Goal: Task Accomplishment & Management: Manage account settings

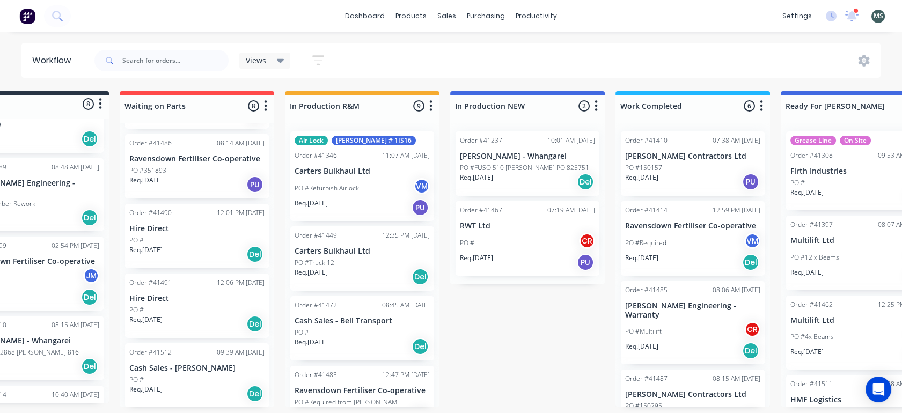
scroll to position [0, 148]
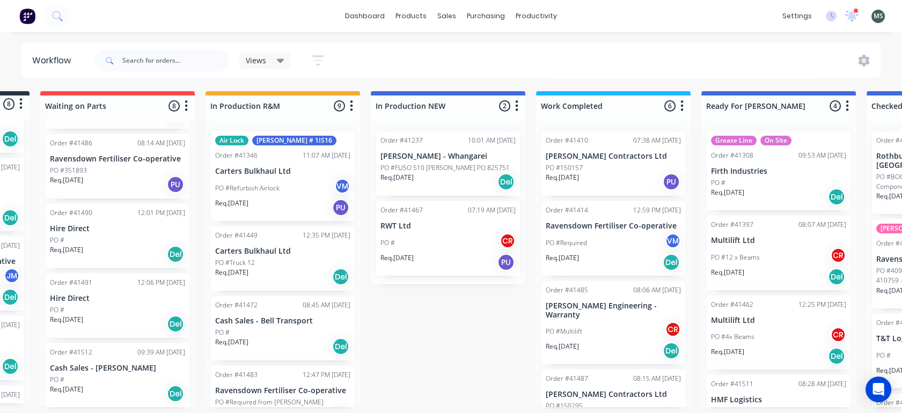
click at [268, 329] on div "PO #" at bounding box center [282, 333] width 135 height 10
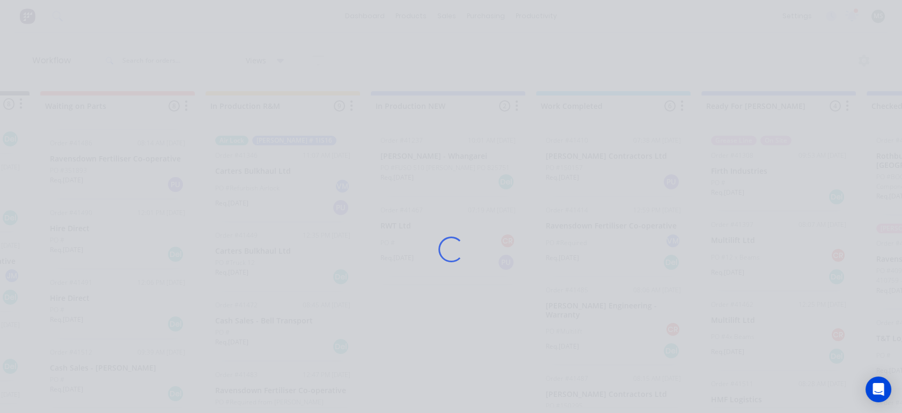
click at [268, 329] on div "Loading..." at bounding box center [451, 249] width 859 height 413
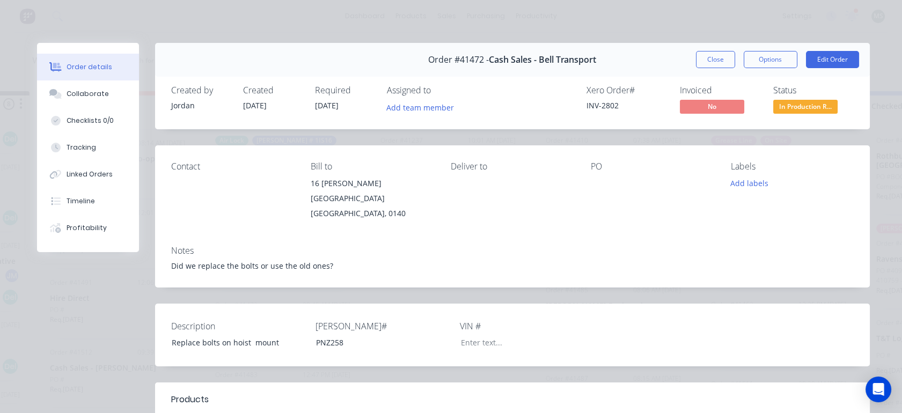
click at [717, 56] on button "Close" at bounding box center [715, 59] width 39 height 17
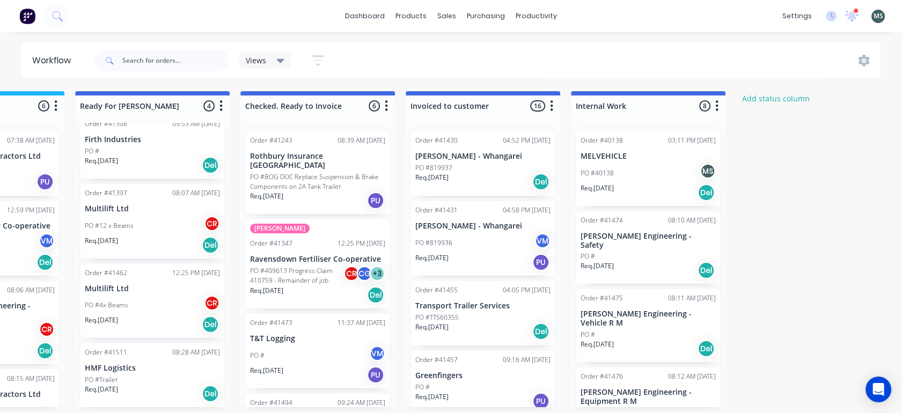
scroll to position [0, 777]
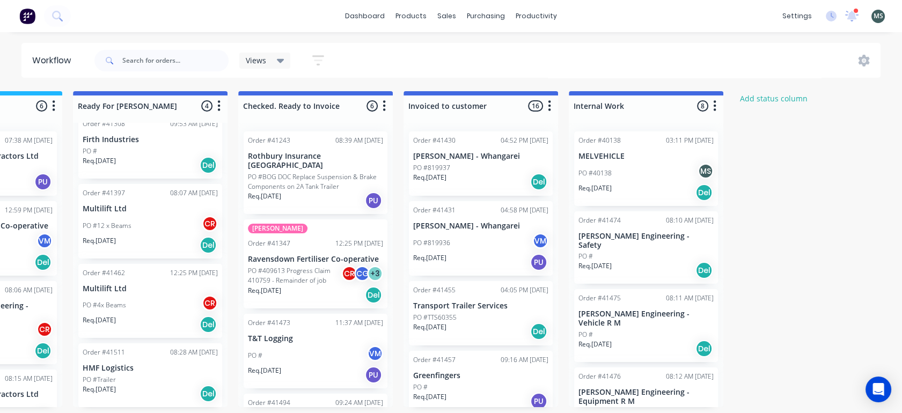
drag, startPoint x: 392, startPoint y: 272, endPoint x: 397, endPoint y: 317, distance: 45.3
click at [397, 317] on div "Submitted 8 Status colour #273444 hex #273444 Save Cancel Summaries Total order…" at bounding box center [110, 249] width 1790 height 316
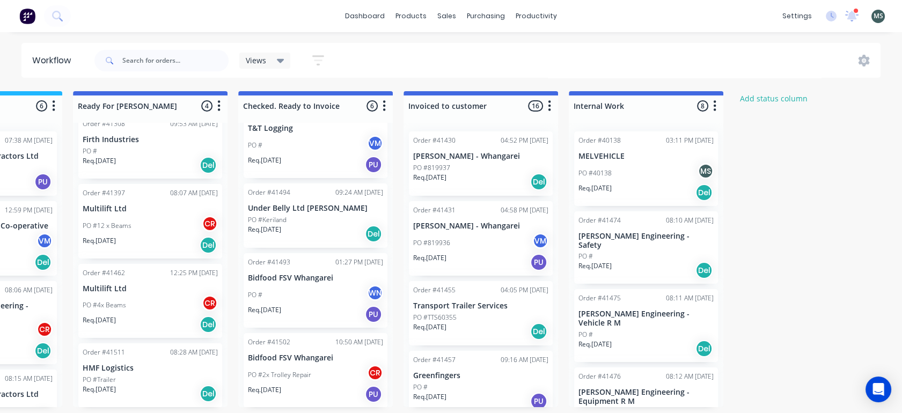
scroll to position [0, 0]
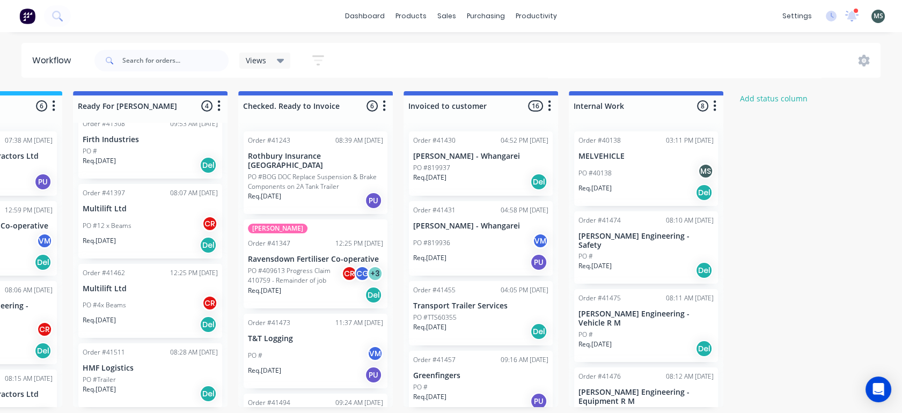
click at [113, 372] on p "HMF Logistics" at bounding box center [150, 368] width 135 height 9
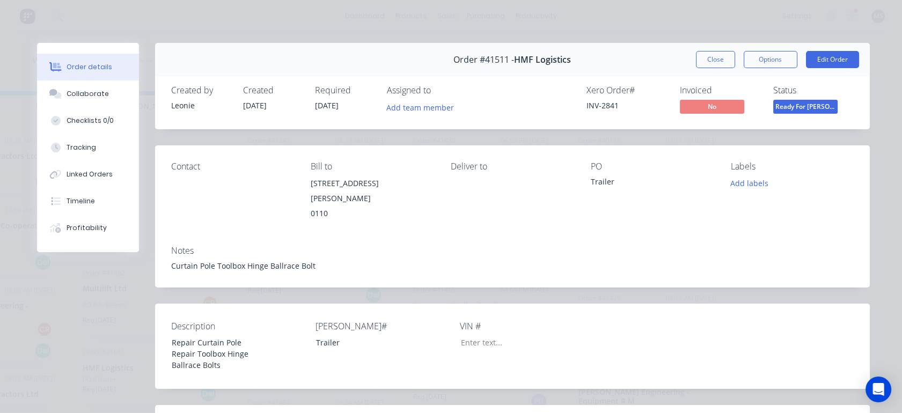
click at [815, 60] on button "Edit Order" at bounding box center [832, 59] width 53 height 17
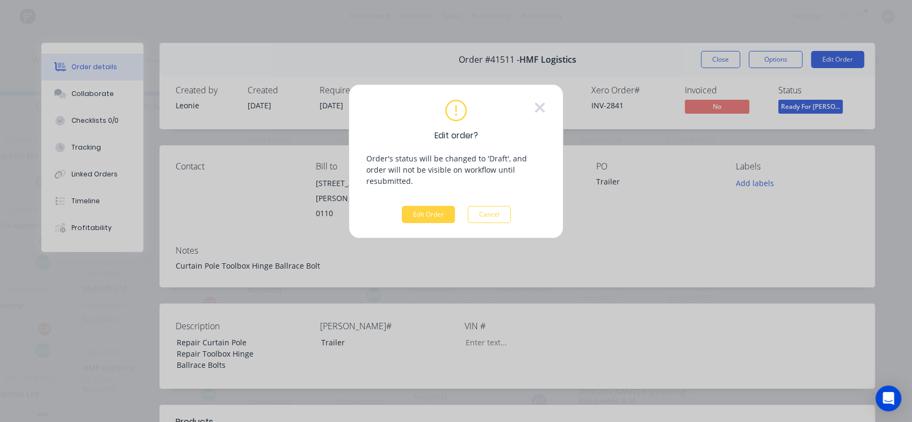
click at [419, 206] on button "Edit Order" at bounding box center [428, 214] width 53 height 17
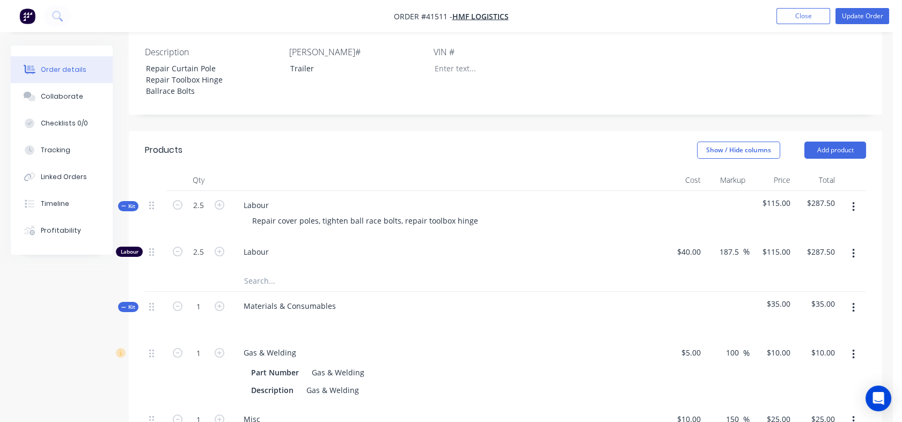
scroll to position [307, 0]
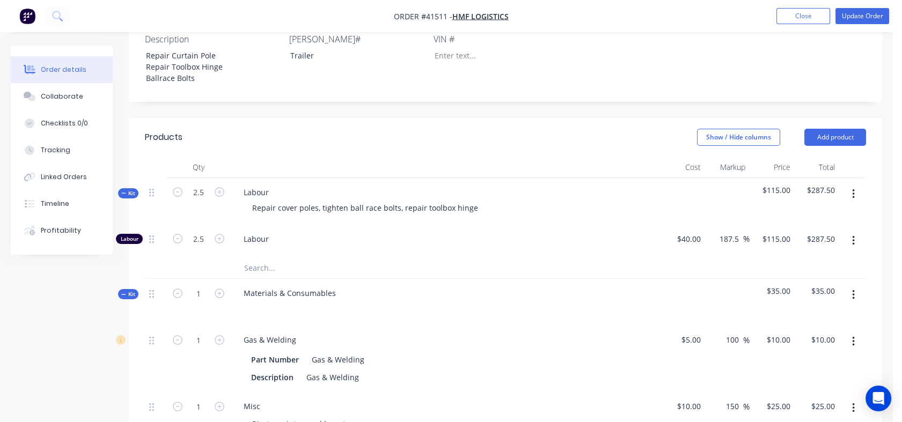
click at [49, 154] on div "Tracking" at bounding box center [56, 150] width 30 height 10
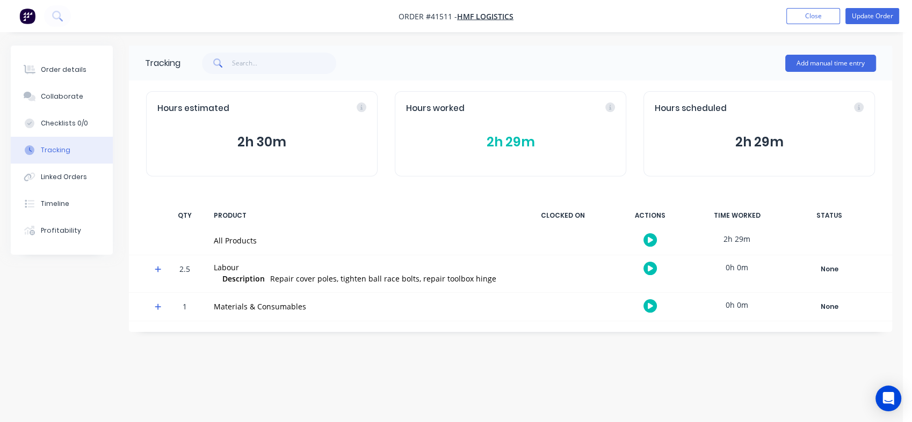
click at [49, 154] on div "Tracking" at bounding box center [56, 150] width 30 height 10
click at [135, 162] on div "Hours estimated 2h 30m Hours worked 2h 29m Hours scheduled 2h 29m" at bounding box center [510, 134] width 763 height 107
click at [498, 140] on button "2h 29m" at bounding box center [510, 142] width 209 height 20
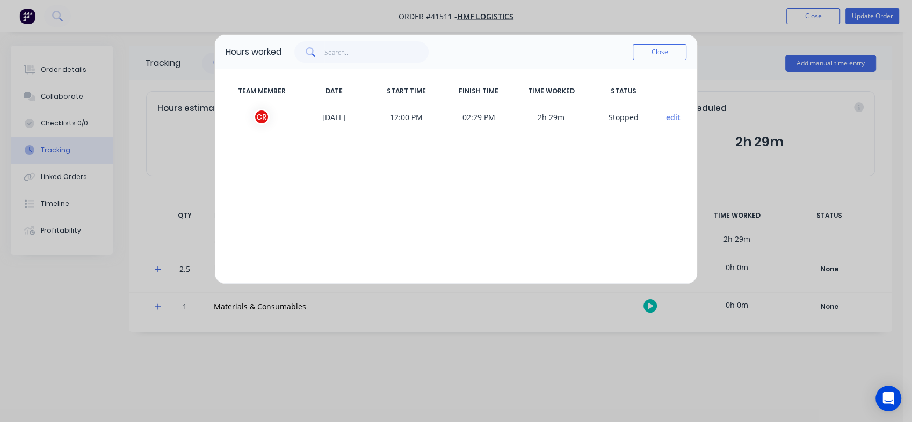
click at [652, 53] on button "Close" at bounding box center [659, 52] width 54 height 16
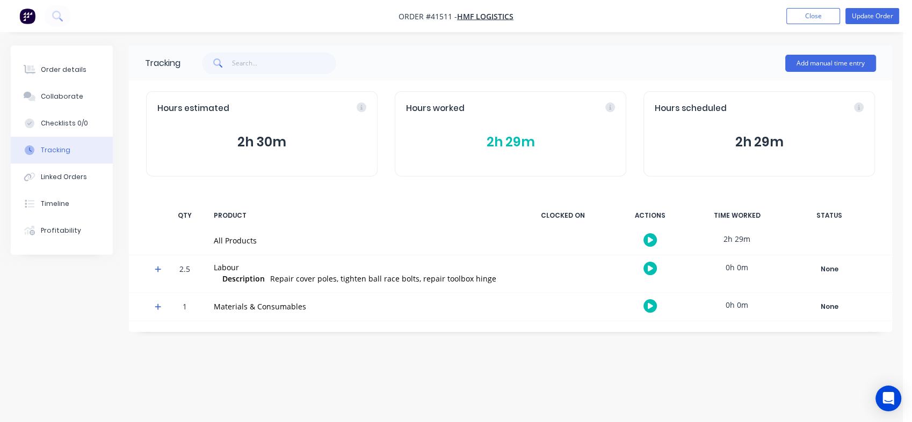
click at [55, 103] on button "Collaborate" at bounding box center [62, 96] width 102 height 27
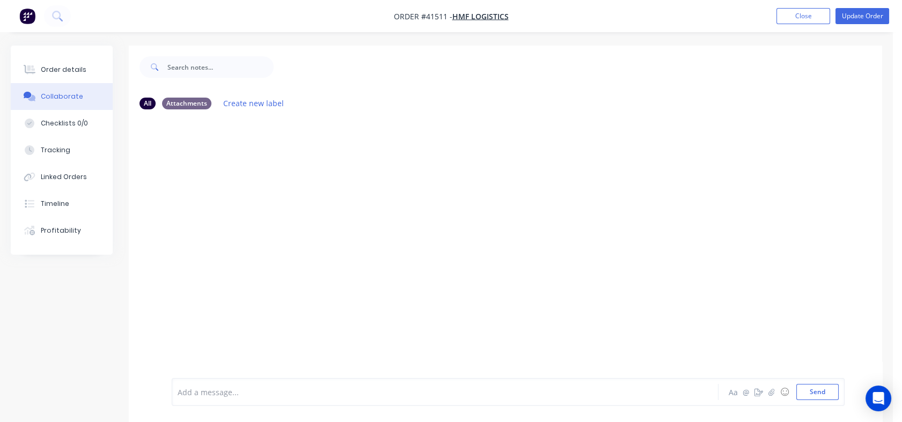
click at [47, 180] on div "Linked Orders" at bounding box center [64, 177] width 46 height 10
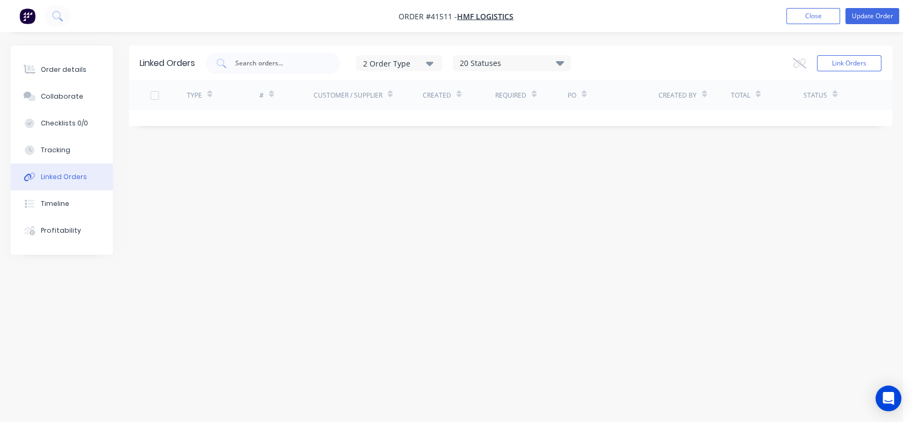
click at [47, 204] on div "Timeline" at bounding box center [55, 204] width 28 height 10
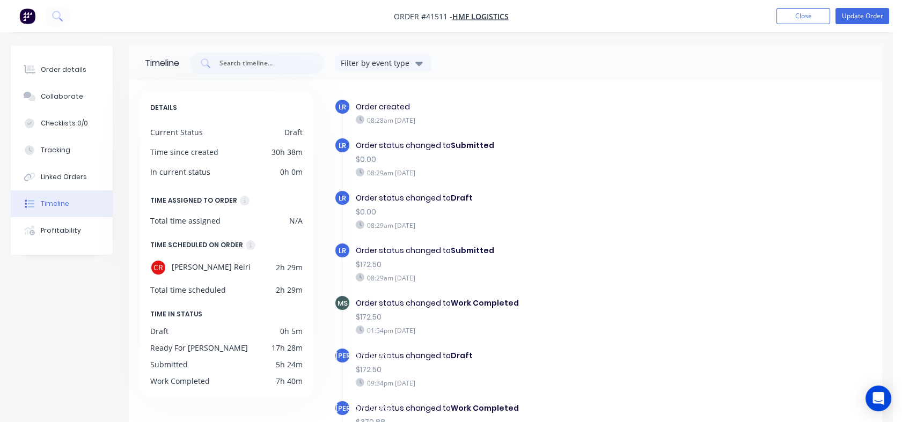
click at [62, 70] on div "Order details" at bounding box center [64, 70] width 46 height 10
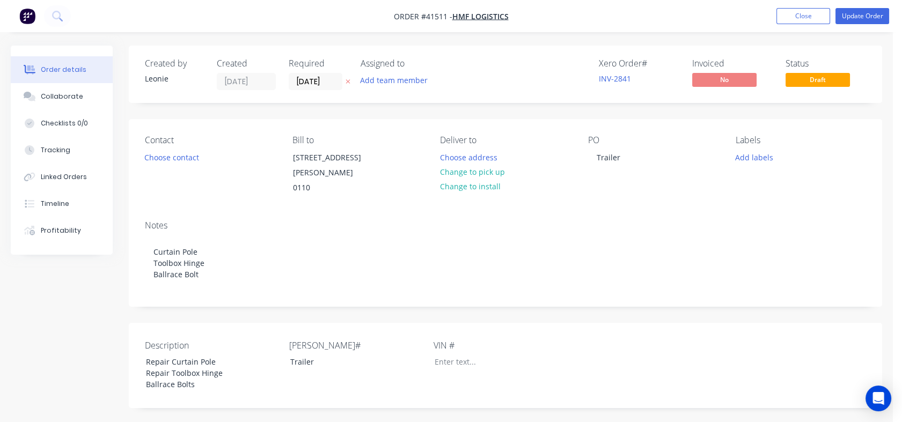
click at [817, 83] on span "Draft" at bounding box center [818, 79] width 64 height 13
click at [864, 13] on button "Update Order" at bounding box center [863, 16] width 54 height 16
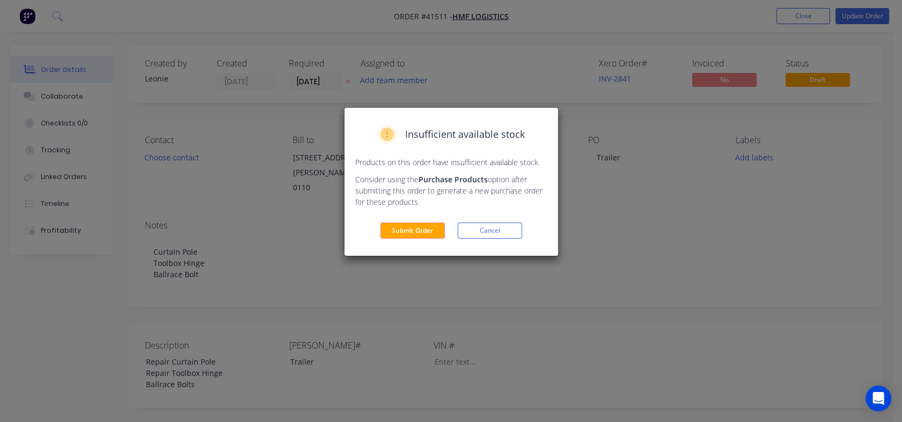
click at [478, 228] on button "Cancel" at bounding box center [490, 231] width 64 height 16
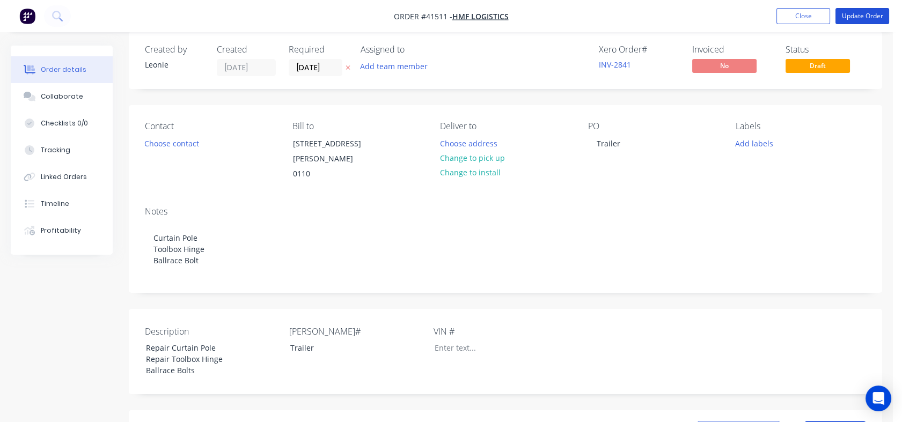
scroll to position [15, 0]
click at [178, 139] on button "Choose contact" at bounding box center [172, 142] width 66 height 14
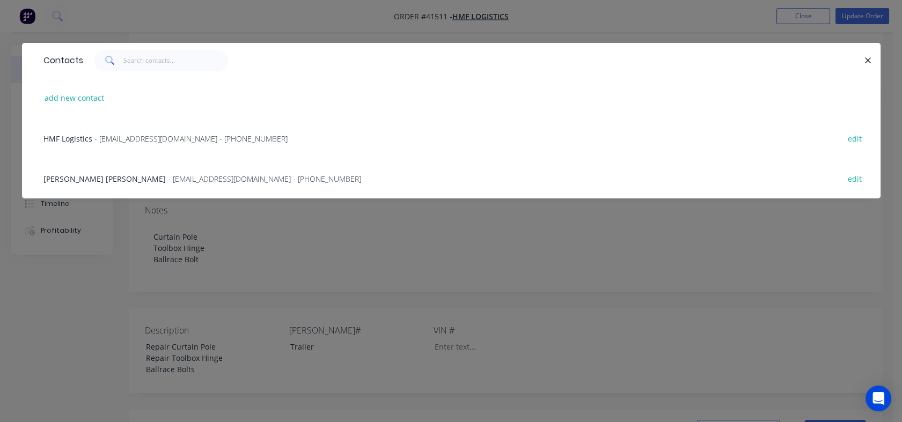
click at [154, 139] on span "- hmflogisticsltd@yahoo.com - (02) 7780 0003" at bounding box center [190, 139] width 193 height 10
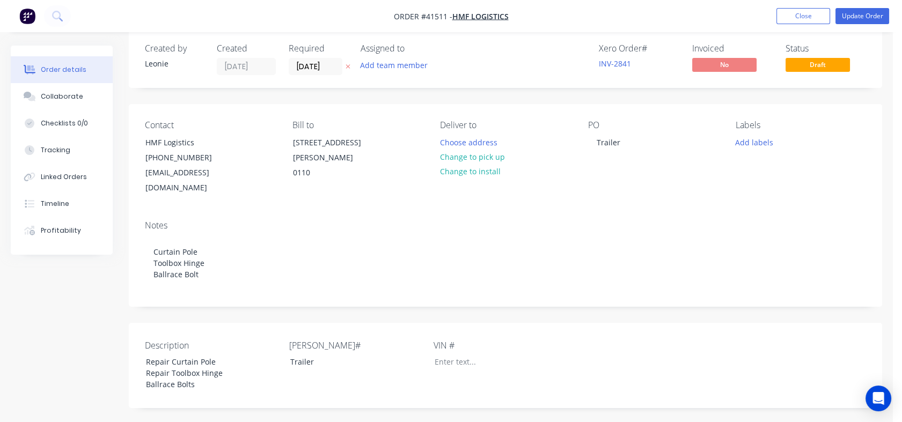
click at [478, 155] on button "Change to pick up" at bounding box center [472, 157] width 76 height 14
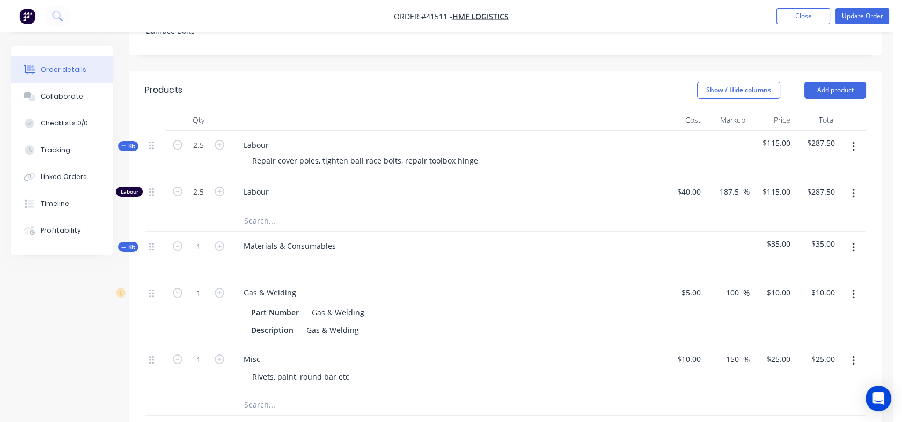
scroll to position [367, 0]
click at [767, 180] on div "115 115" at bounding box center [772, 195] width 45 height 33
type input "29"
type input "-27.5"
type input "$29.00"
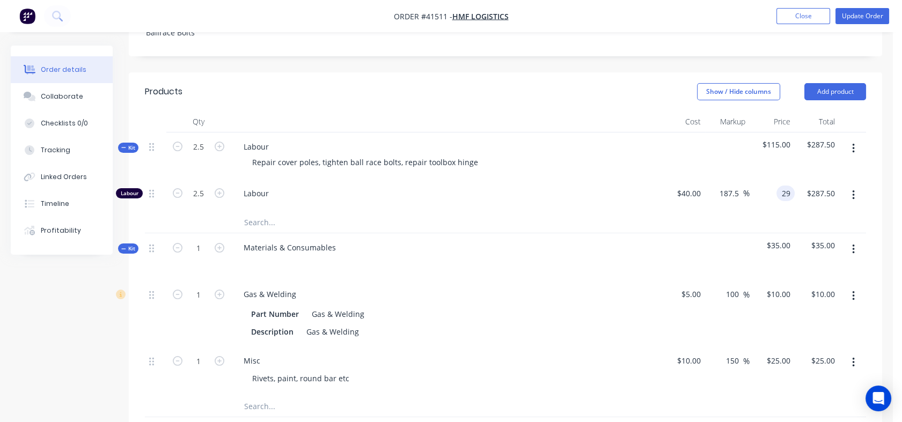
type input "$72.50"
drag, startPoint x: 767, startPoint y: 180, endPoint x: 784, endPoint y: 177, distance: 17.5
click at [784, 179] on div "29 29" at bounding box center [772, 195] width 45 height 33
click at [780, 186] on div "29 29" at bounding box center [786, 194] width 18 height 16
type input "129"
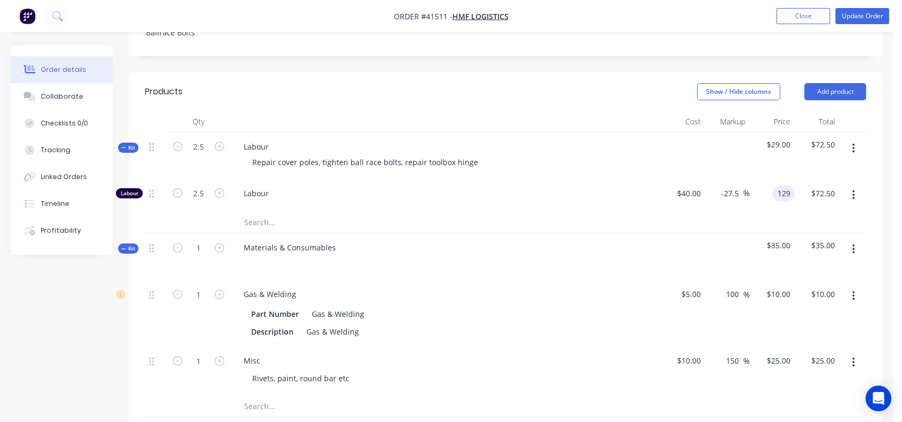
type input "222.5"
type input "$129.00"
type input "$322.50"
click at [756, 212] on div at bounding box center [506, 223] width 722 height 22
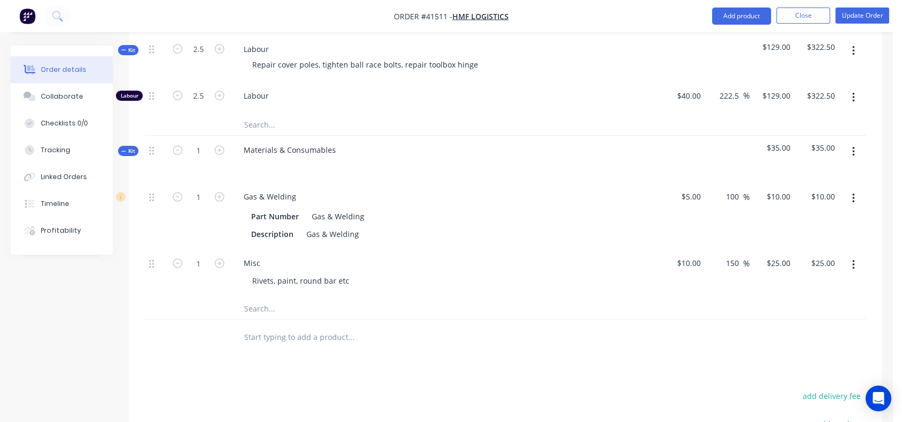
scroll to position [468, 0]
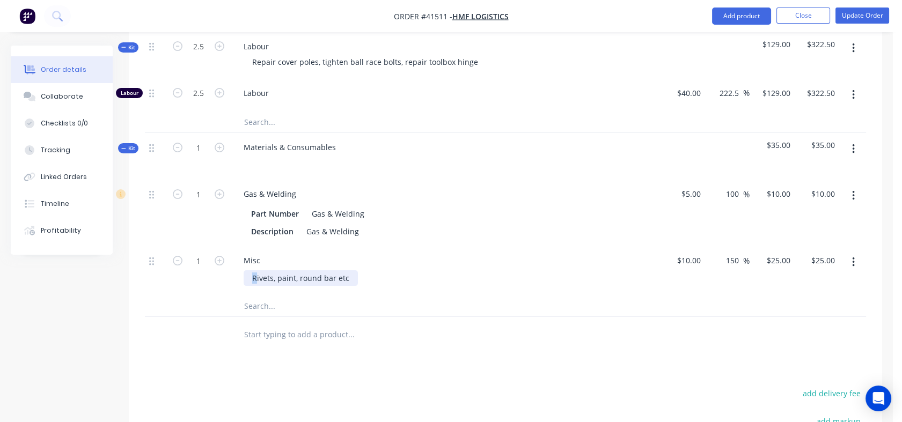
drag, startPoint x: 256, startPoint y: 264, endPoint x: 241, endPoint y: 266, distance: 15.2
click at [241, 266] on div "Misc Rivets, paint, round bar etc" at bounding box center [445, 270] width 429 height 49
click at [249, 271] on div "Rivets, paint, round bar etc" at bounding box center [301, 279] width 114 height 16
drag, startPoint x: 251, startPoint y: 261, endPoint x: 338, endPoint y: 262, distance: 87.0
click at [338, 271] on div "Rivets, paint, round bar etc" at bounding box center [301, 279] width 114 height 16
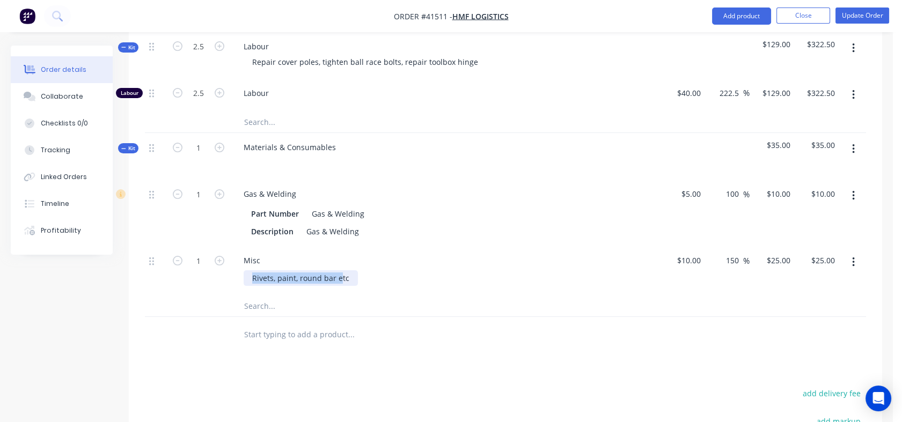
copy div "Rivets, paint, round bar e"
click at [267, 140] on div "Materials & Consumables" at bounding box center [290, 148] width 110 height 16
click at [335, 140] on div "Materials & Consumables" at bounding box center [290, 148] width 110 height 16
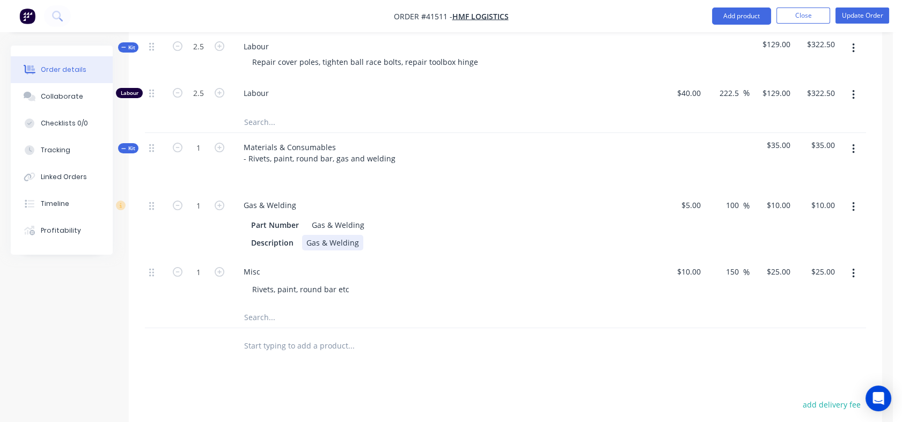
click at [459, 235] on div "Description Gas & Welding" at bounding box center [443, 243] width 393 height 16
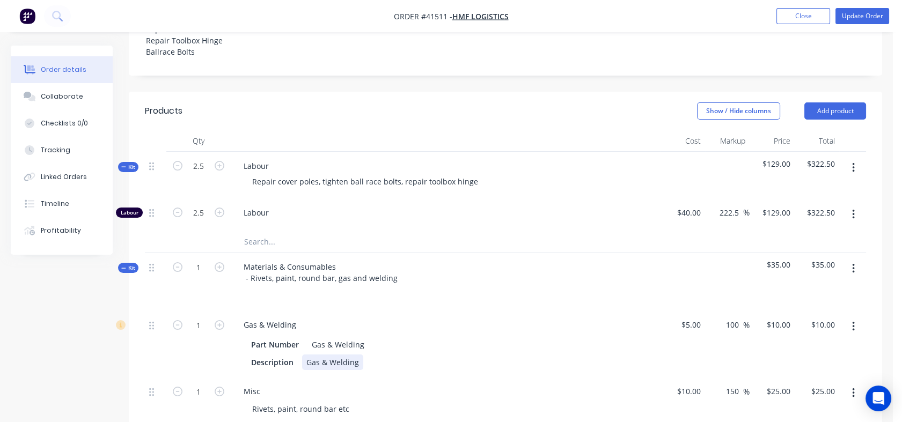
scroll to position [291, 0]
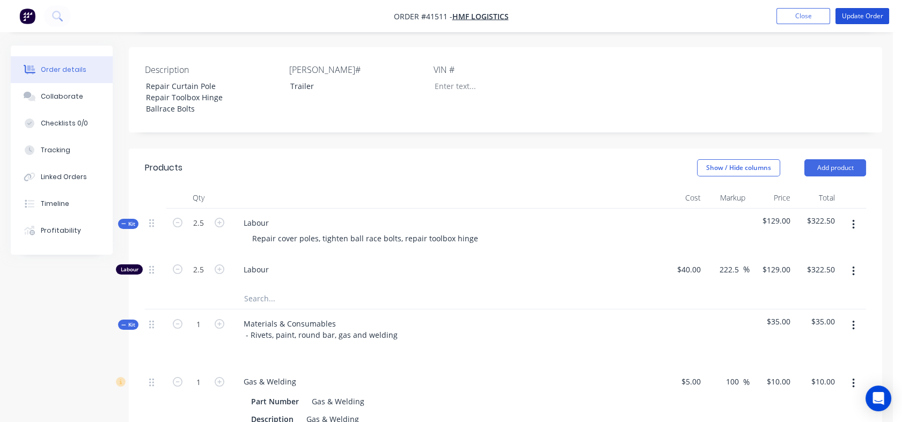
click at [868, 17] on button "Update Order" at bounding box center [863, 16] width 54 height 16
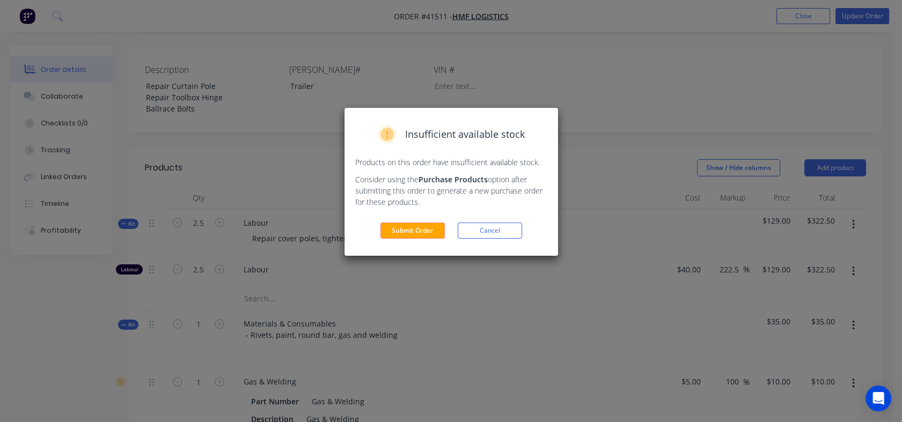
click at [425, 231] on button "Submit Order" at bounding box center [413, 231] width 64 height 16
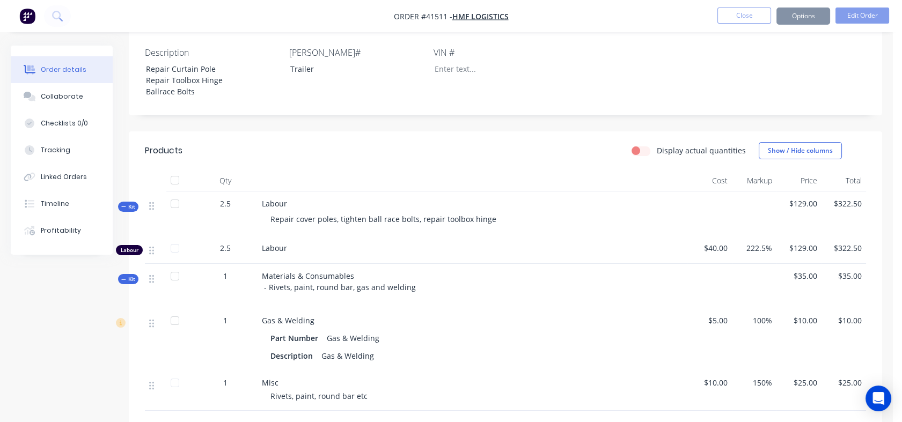
scroll to position [290, 0]
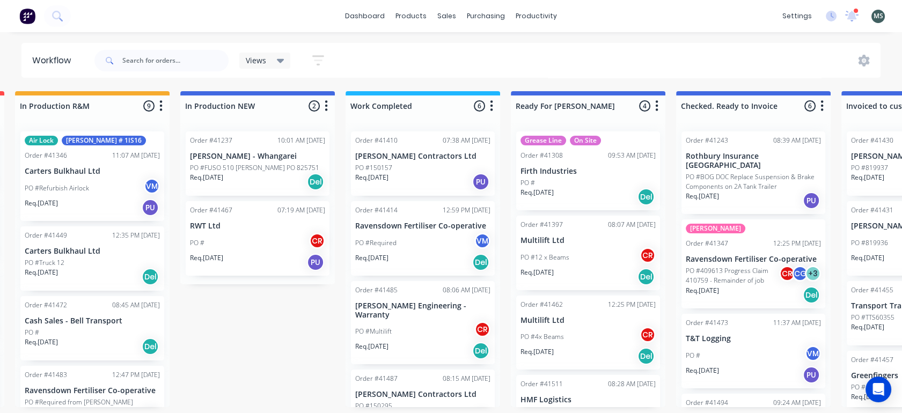
scroll to position [1, 0]
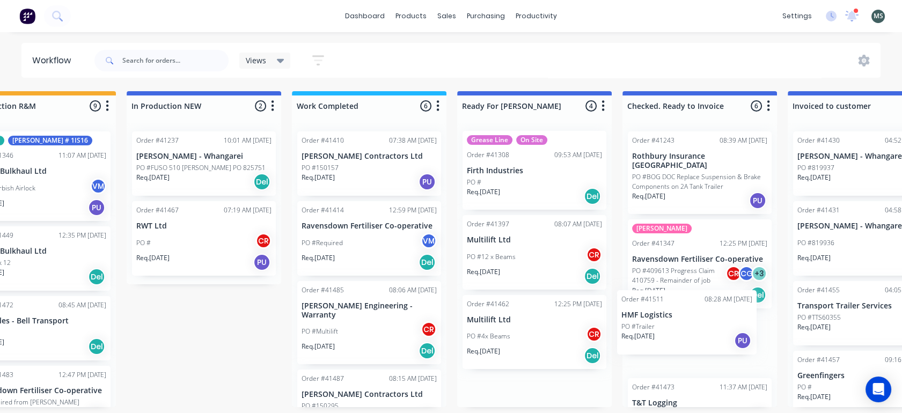
drag, startPoint x: 580, startPoint y: 392, endPoint x: 687, endPoint y: 307, distance: 137.5
click at [687, 307] on div "Submitted 9 Status colour #273444 hex #273444 Save Cancel Summaries Total order…" at bounding box center [495, 249] width 1790 height 316
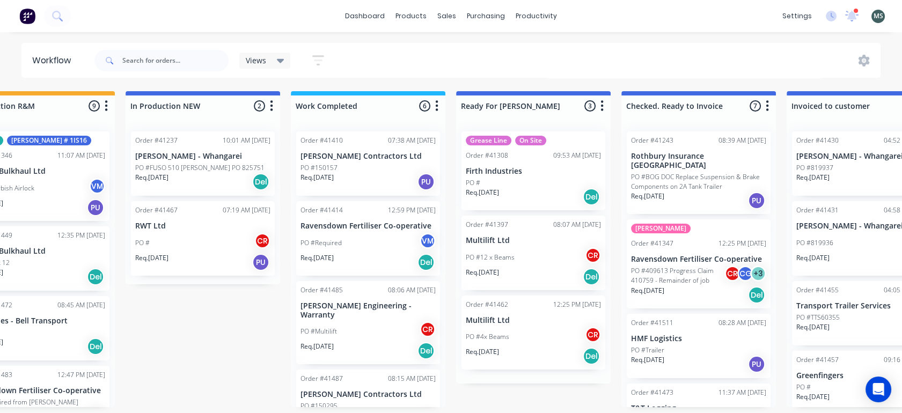
scroll to position [0, 0]
click at [507, 174] on div "Grease Line On Site Order #41308 09:53 AM 09/07/25 Firth Industries PO # Req. 0…" at bounding box center [534, 171] width 144 height 79
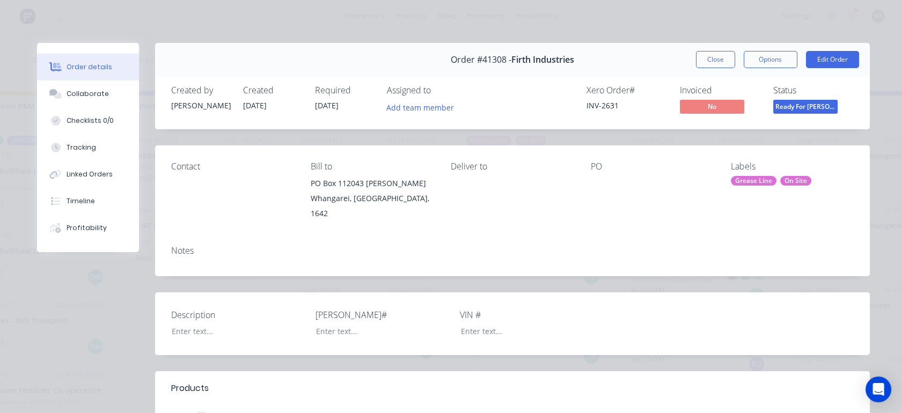
click at [814, 56] on button "Edit Order" at bounding box center [832, 59] width 53 height 17
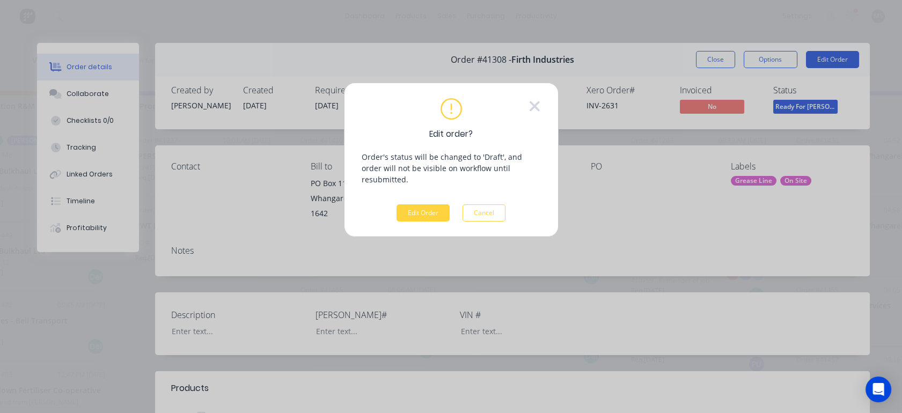
scroll to position [0, 394]
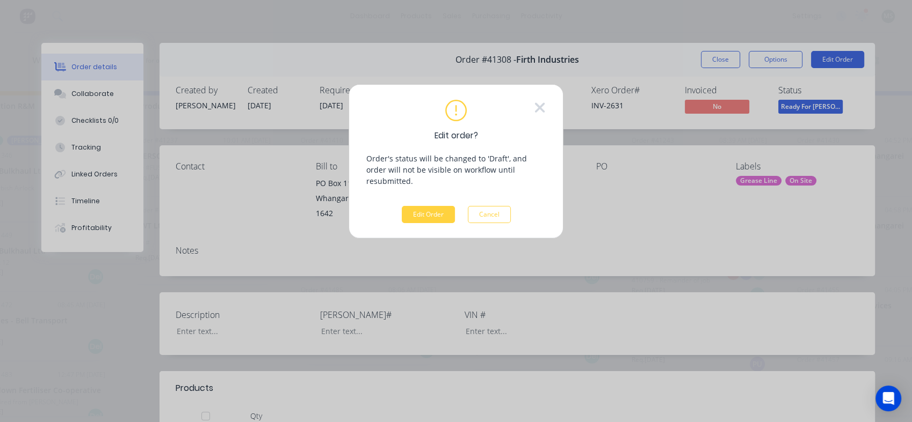
click at [417, 206] on button "Edit Order" at bounding box center [428, 214] width 53 height 17
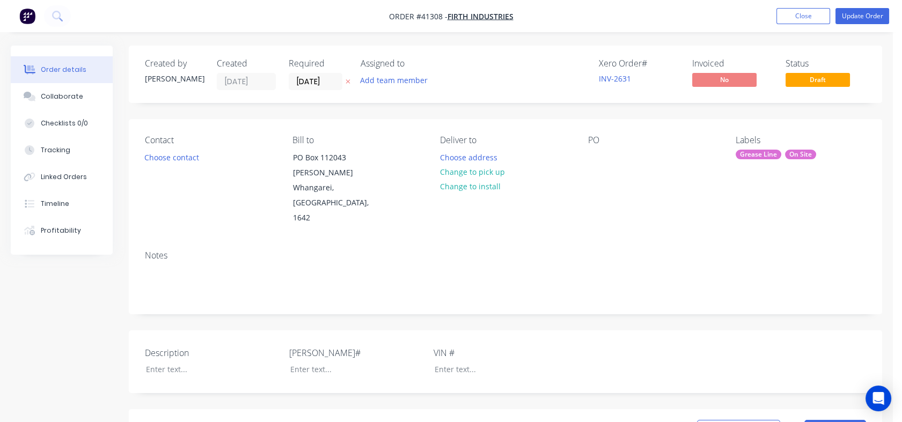
click at [181, 162] on button "Choose contact" at bounding box center [172, 157] width 66 height 14
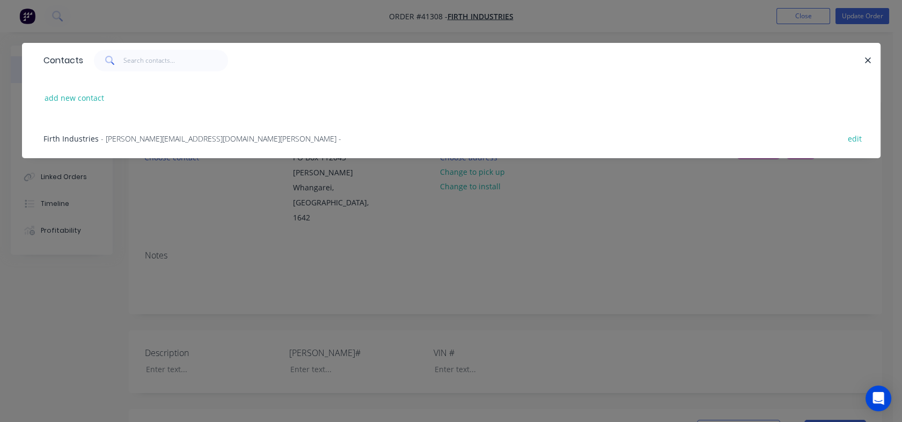
click at [134, 140] on span "- firth-ap@digitize.power-business.co.nz -" at bounding box center [221, 139] width 241 height 10
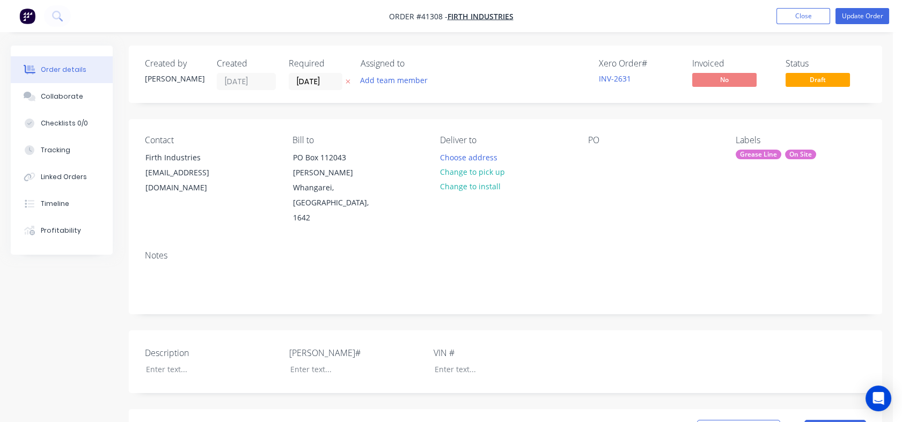
click at [454, 160] on button "Choose address" at bounding box center [468, 157] width 69 height 14
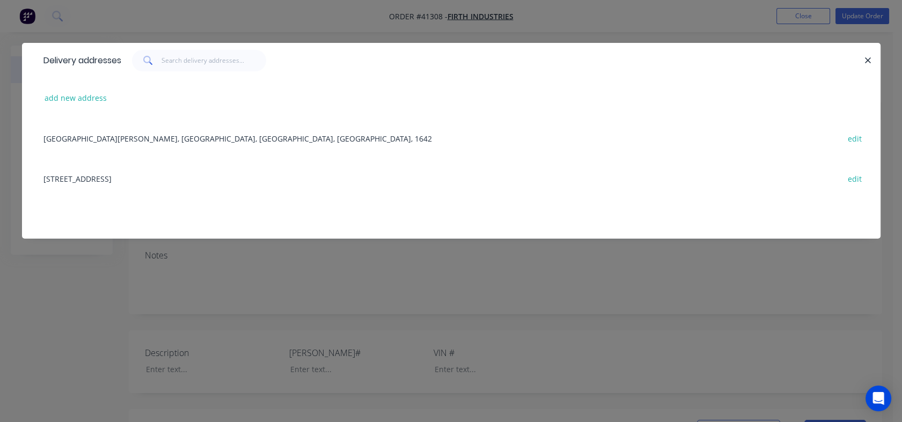
click at [149, 185] on div "31 Rewa Rewa Road, Whangarei, Northland, New Zealand, 0110 edit" at bounding box center [451, 178] width 827 height 40
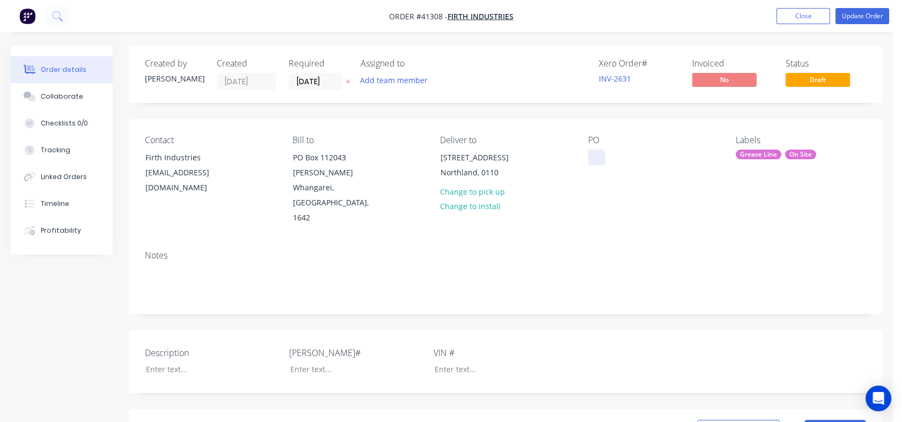
click at [595, 158] on div at bounding box center [596, 158] width 17 height 16
click at [593, 158] on div at bounding box center [596, 158] width 17 height 16
click at [620, 189] on div "PO Dave" at bounding box center [653, 180] width 130 height 91
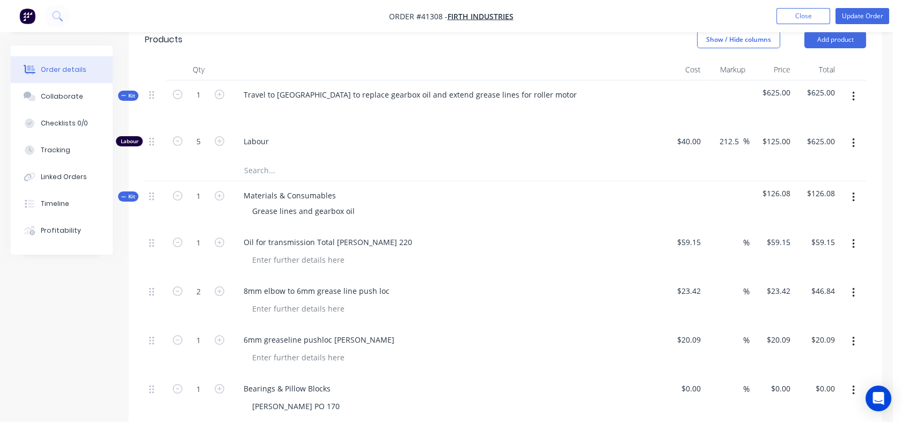
scroll to position [350, 0]
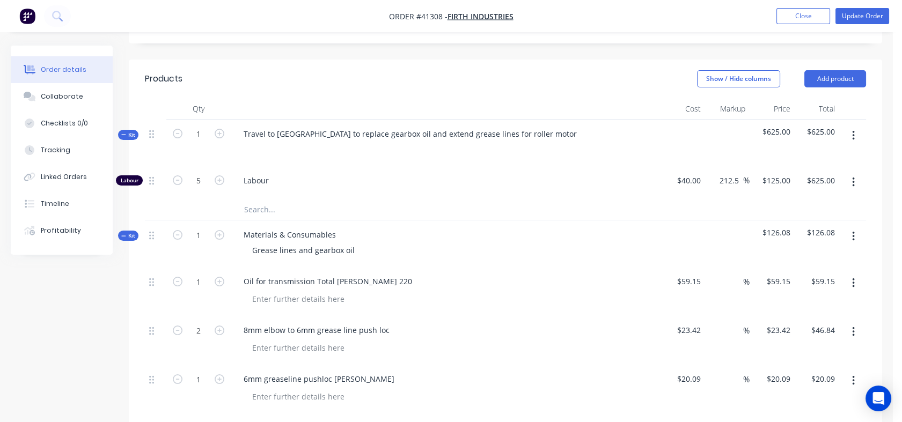
click at [218, 129] on icon "button" at bounding box center [220, 134] width 10 height 10
type input "2"
type input "10"
type input "$1,250.00"
click at [218, 129] on icon "button" at bounding box center [220, 134] width 10 height 10
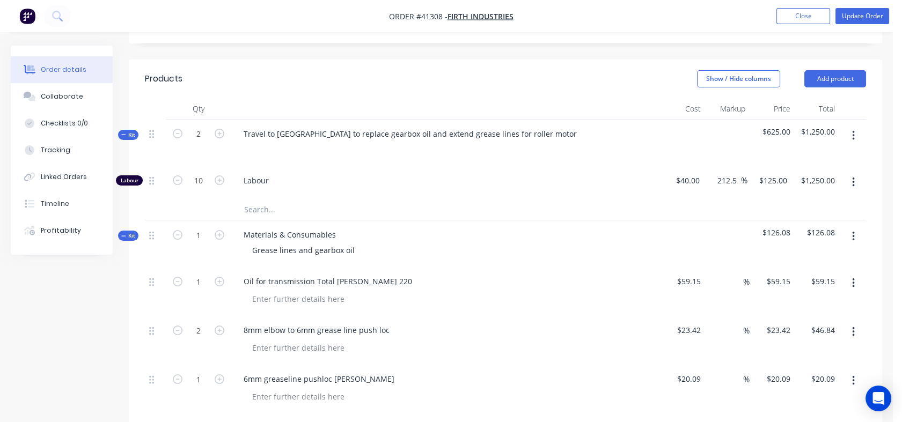
type input "3"
type input "15"
type input "$1,875.00"
click at [218, 129] on icon "button" at bounding box center [220, 134] width 10 height 10
type input "4"
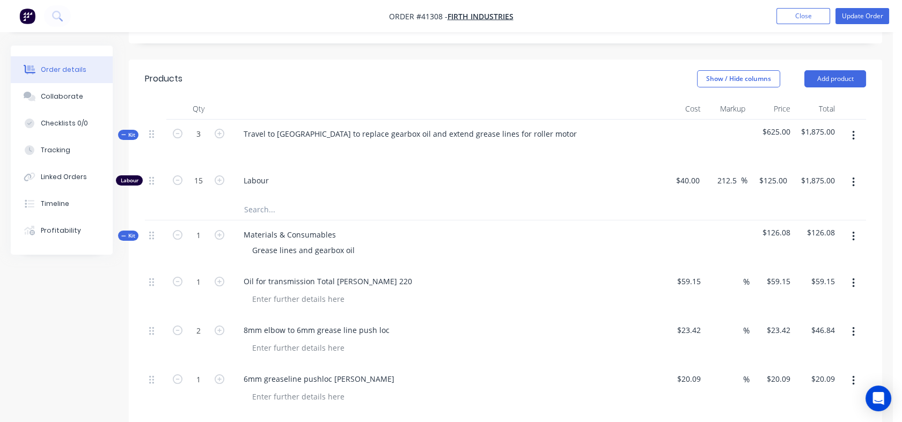
type input "20"
type input "$2,500.00"
click at [218, 129] on icon "button" at bounding box center [220, 134] width 10 height 10
type input "5"
type input "25"
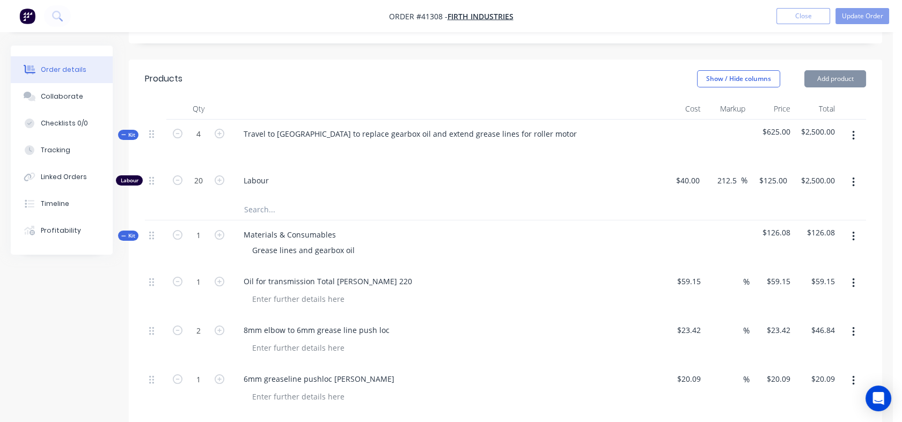
type input "$3,125.00"
click at [218, 129] on icon "button" at bounding box center [220, 134] width 10 height 10
type input "6"
type input "30"
type input "$3,750.00"
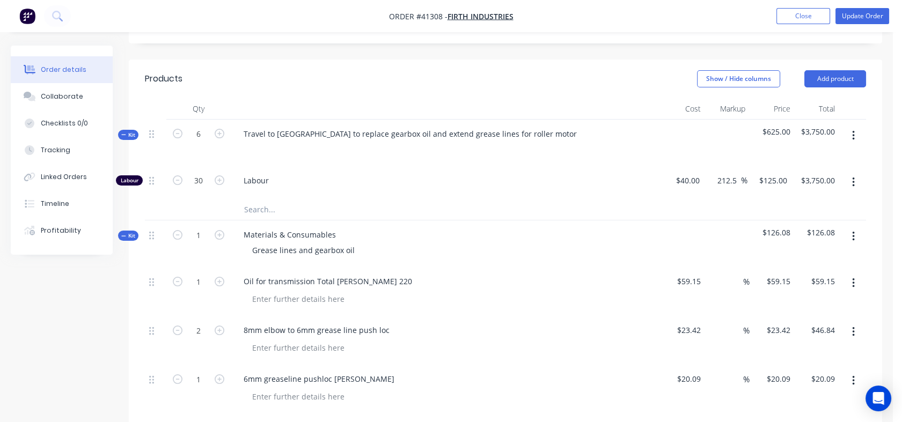
click at [218, 129] on icon "button" at bounding box center [220, 134] width 10 height 10
type input "7"
type input "35"
type input "$4,375.00"
click at [178, 129] on icon "button" at bounding box center [178, 134] width 10 height 10
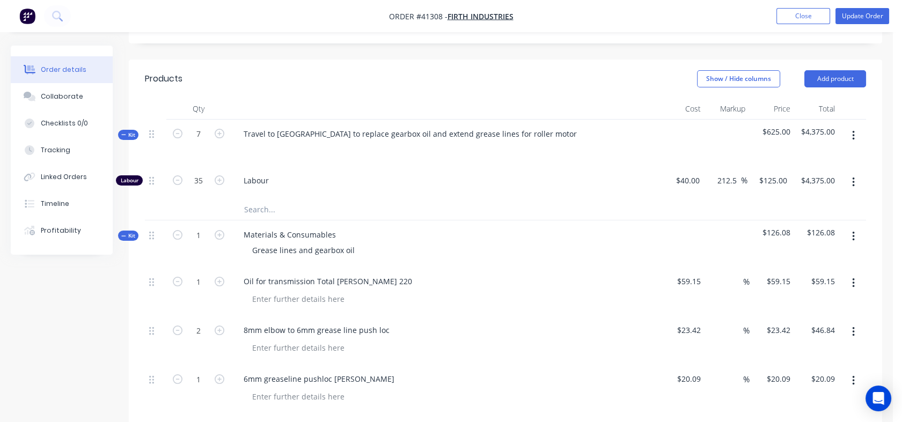
type input "6"
type input "30"
type input "$3,750.00"
click at [178, 129] on icon "button" at bounding box center [178, 134] width 10 height 10
type input "5"
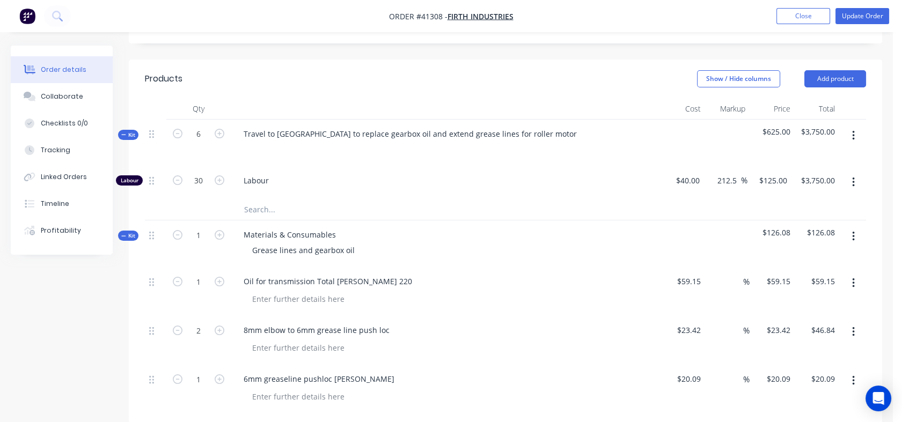
type input "25"
type input "$3,125.00"
click at [198, 173] on input "25" at bounding box center [199, 181] width 28 height 16
type input "5"
type input "$625.00"
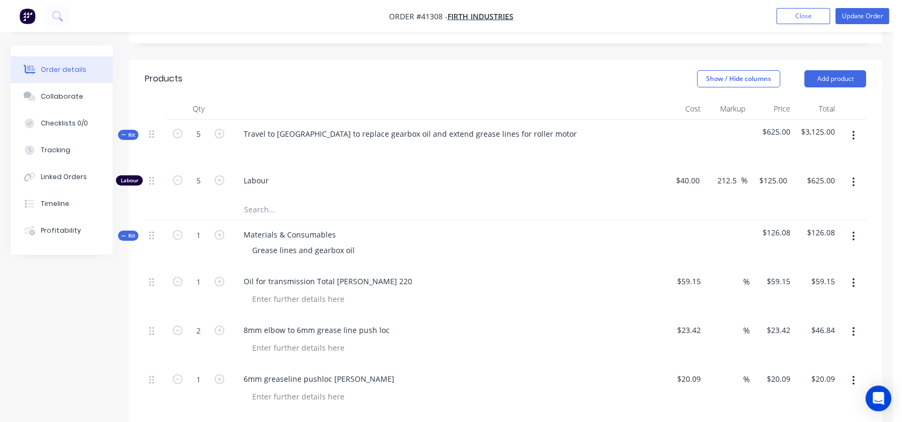
click at [283, 175] on span "Labour" at bounding box center [450, 180] width 412 height 11
click at [260, 199] on input "text" at bounding box center [351, 209] width 215 height 21
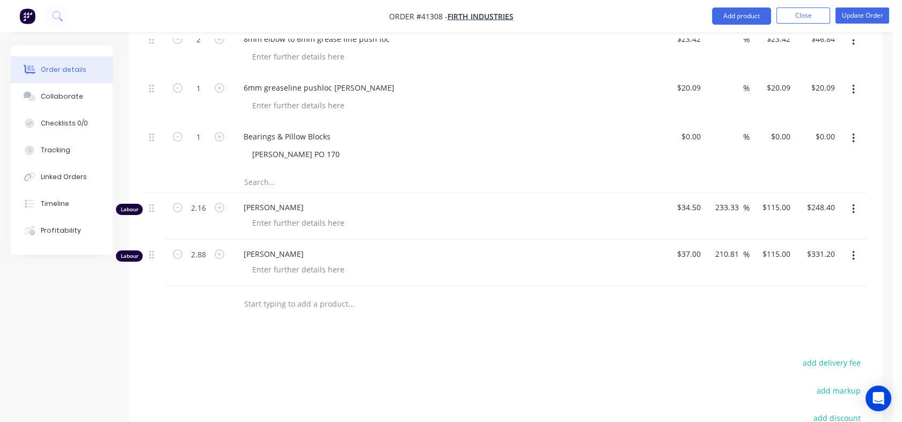
scroll to position [629, 0]
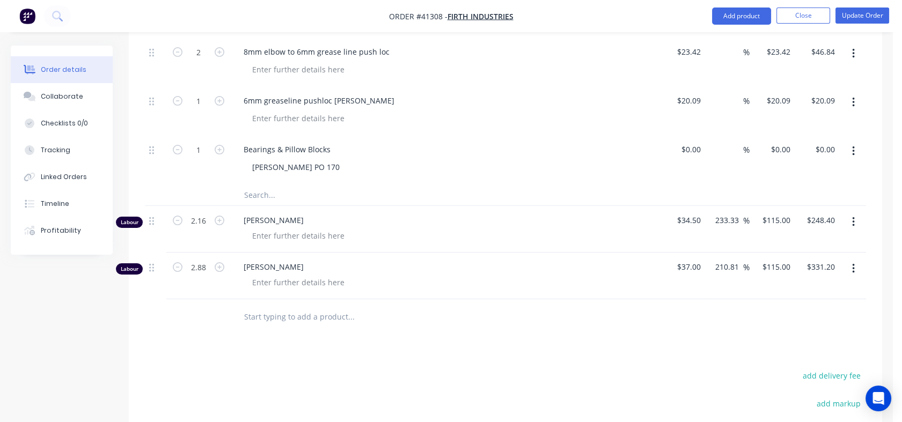
click at [52, 152] on div "Tracking" at bounding box center [56, 150] width 30 height 10
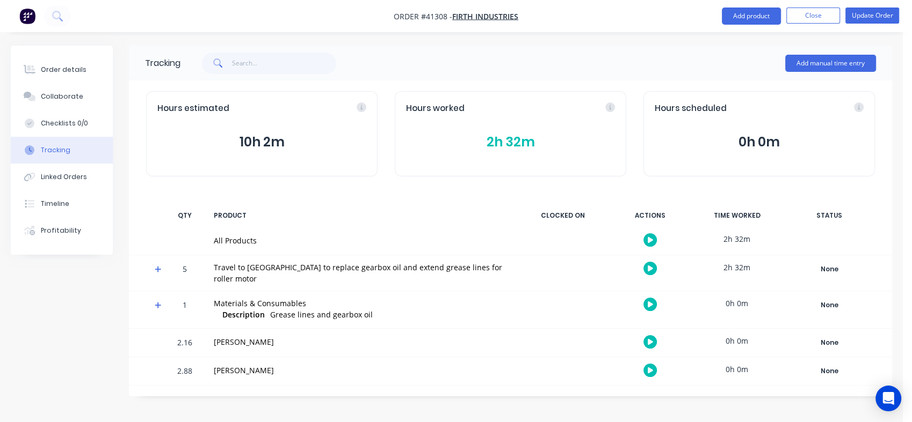
click at [514, 139] on button "2h 32m" at bounding box center [510, 142] width 209 height 20
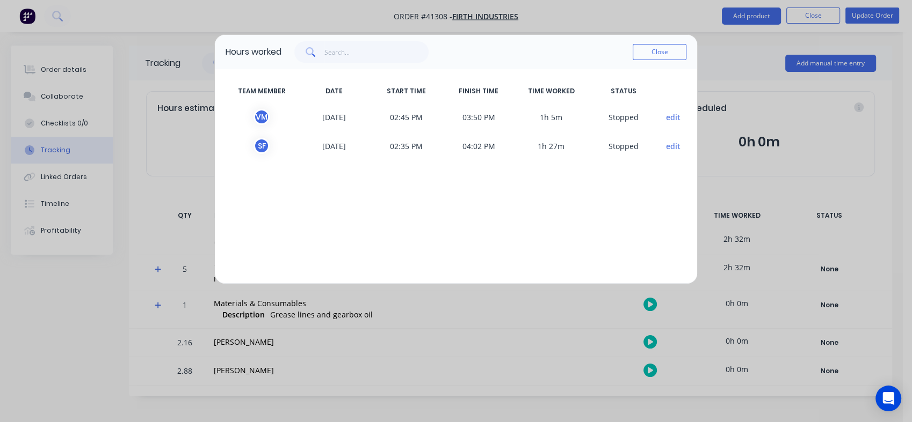
click at [657, 57] on button "Close" at bounding box center [659, 52] width 54 height 16
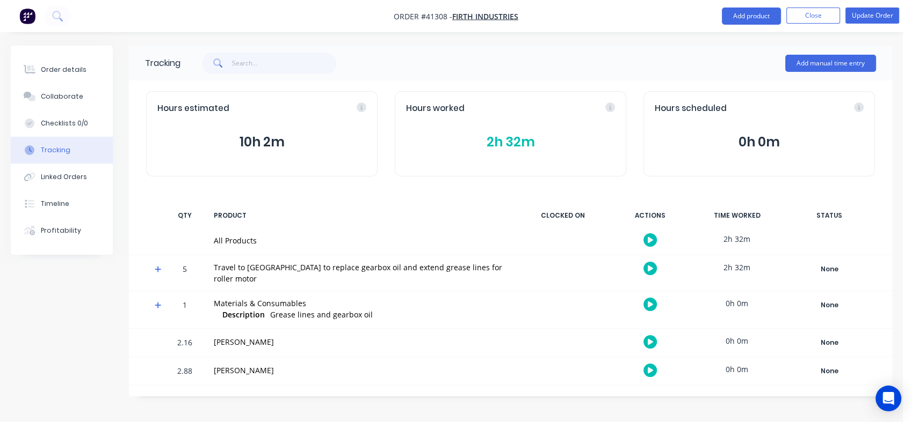
click at [59, 69] on div "Order details" at bounding box center [64, 70] width 46 height 10
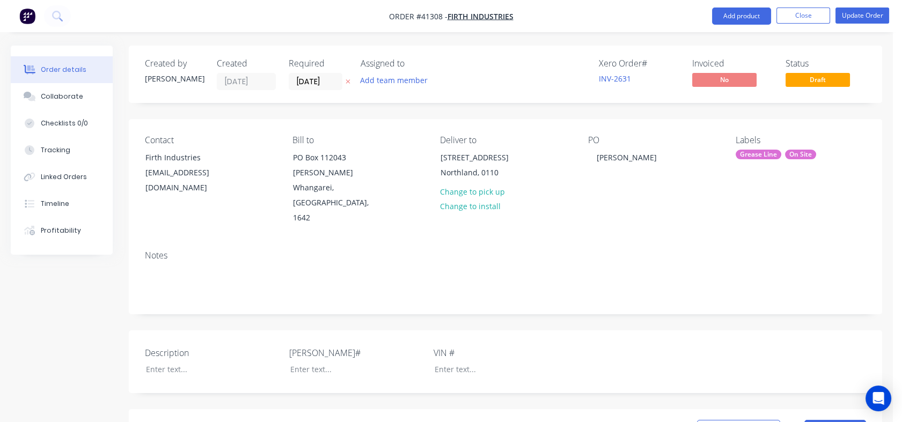
click at [59, 177] on div "Linked Orders" at bounding box center [64, 177] width 46 height 10
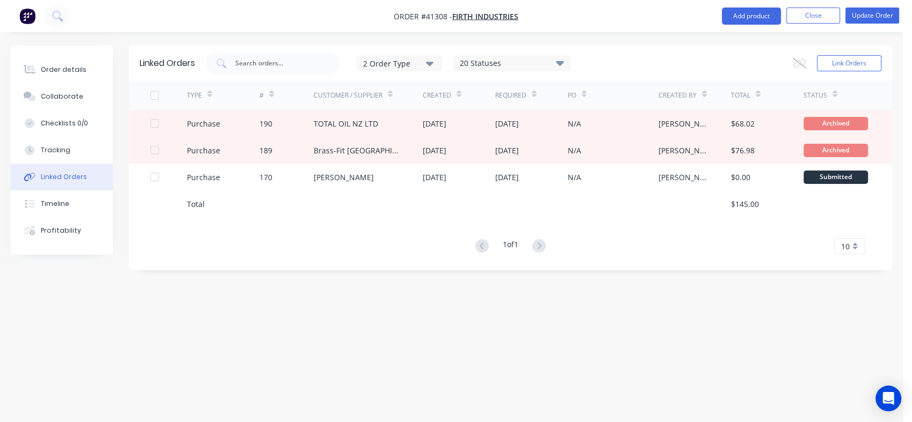
click at [59, 71] on div "Order details" at bounding box center [64, 70] width 46 height 10
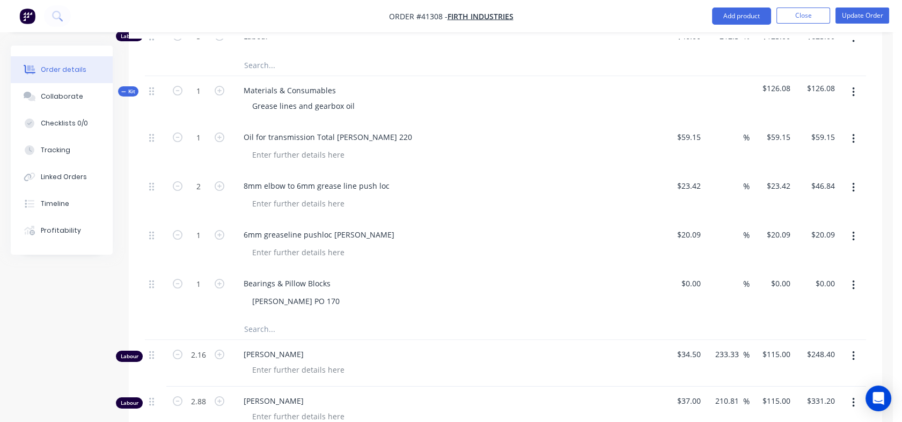
scroll to position [502, 0]
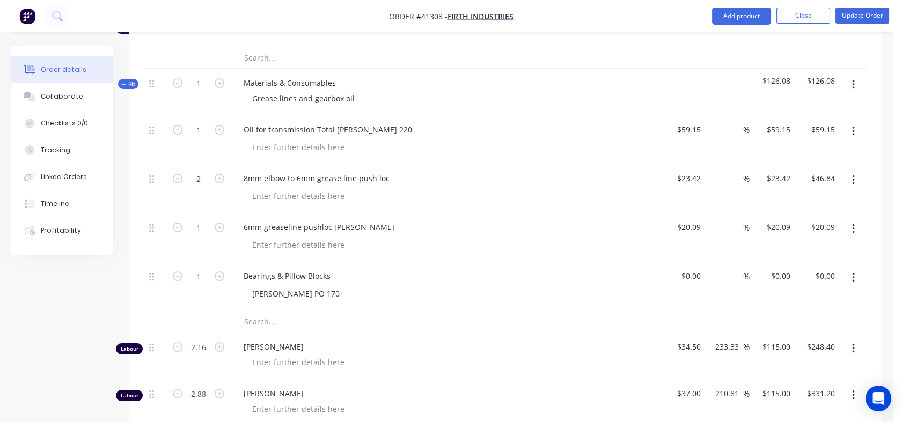
click at [855, 339] on button "button" at bounding box center [853, 348] width 25 height 19
click at [852, 343] on icon "button" at bounding box center [853, 349] width 3 height 12
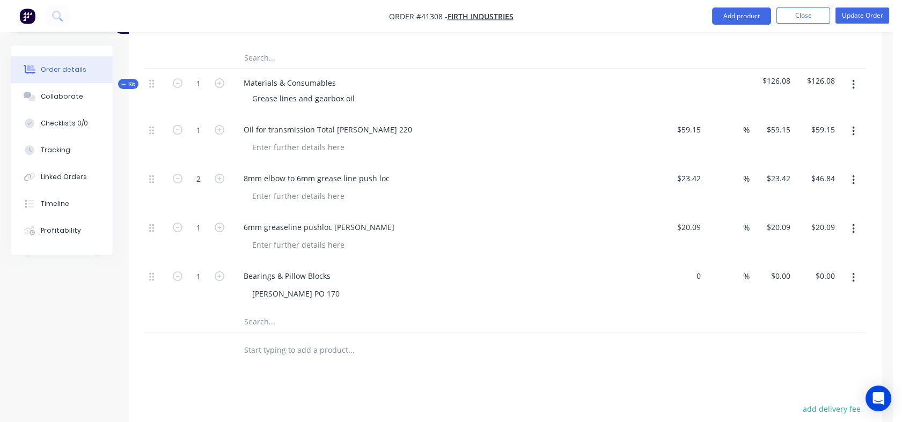
click at [684, 262] on div "0 $0.00" at bounding box center [682, 286] width 45 height 49
type input "$50.00"
type input "50"
type input "$50.00"
click at [773, 262] on div "50 50" at bounding box center [772, 286] width 45 height 49
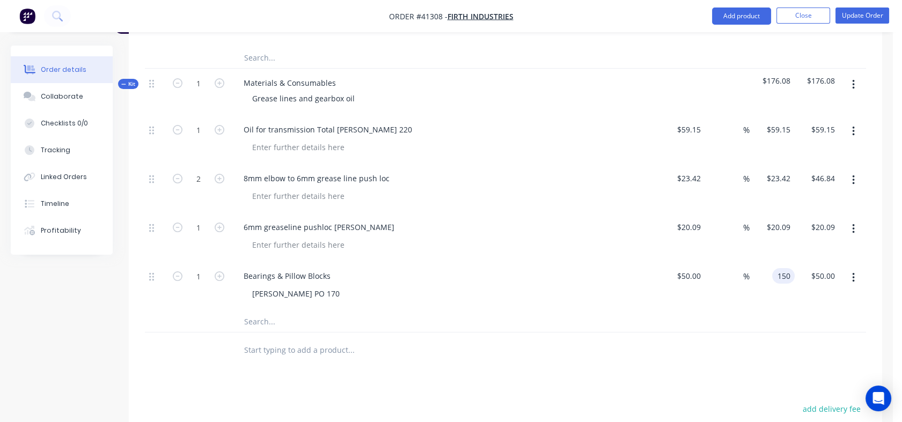
type input "150"
type input "200"
type input "$150.00"
click at [771, 264] on div "$150.00 150" at bounding box center [772, 286] width 45 height 49
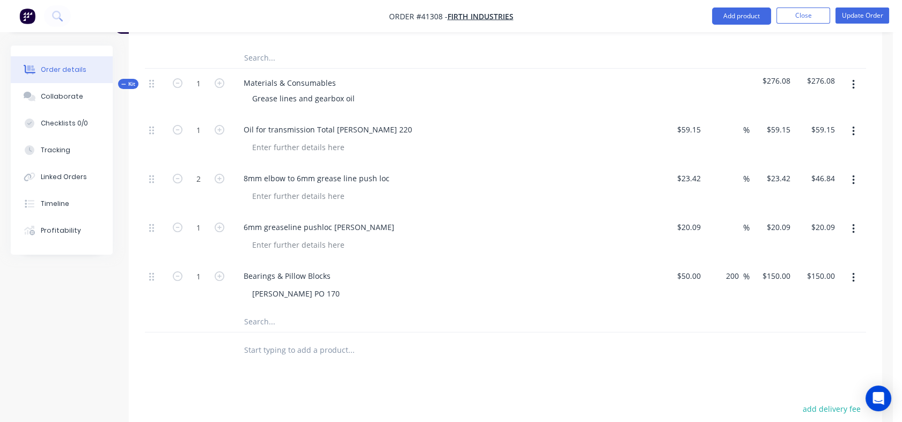
click at [730, 220] on div "%" at bounding box center [738, 228] width 23 height 16
click at [732, 220] on input "50" at bounding box center [737, 228] width 14 height 16
drag, startPoint x: 732, startPoint y: 198, endPoint x: 737, endPoint y: 199, distance: 5.5
click at [737, 220] on input "50" at bounding box center [737, 228] width 14 height 16
type input "80"
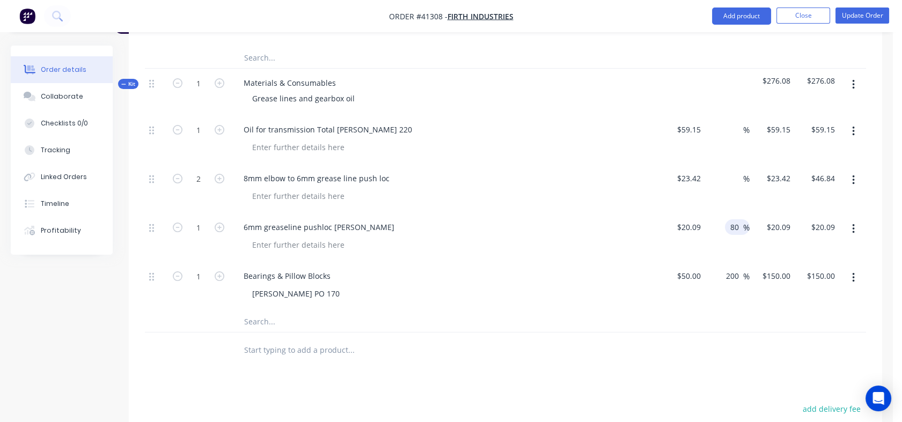
type input "$36.162"
type input "$36.16"
click at [725, 164] on div "%" at bounding box center [727, 188] width 45 height 49
click at [728, 171] on div "%" at bounding box center [738, 179] width 23 height 16
type input "80"
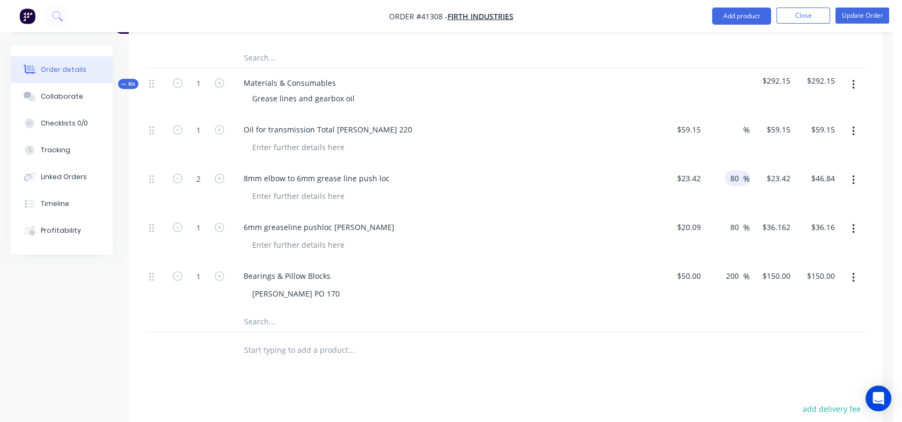
type input "$42.156"
type input "$84.31"
click at [730, 122] on div "%" at bounding box center [738, 130] width 23 height 16
click at [730, 122] on input "80" at bounding box center [737, 130] width 14 height 16
type input "80"
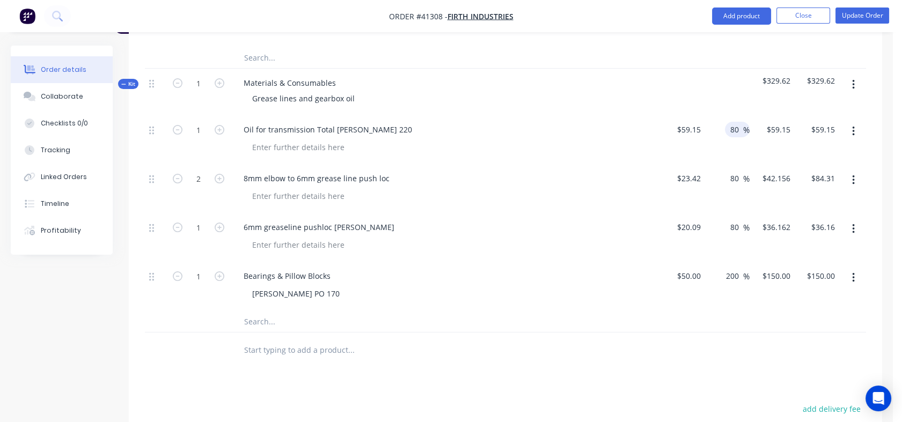
type input "$106.47"
click at [728, 115] on div "80 80 %" at bounding box center [727, 139] width 45 height 49
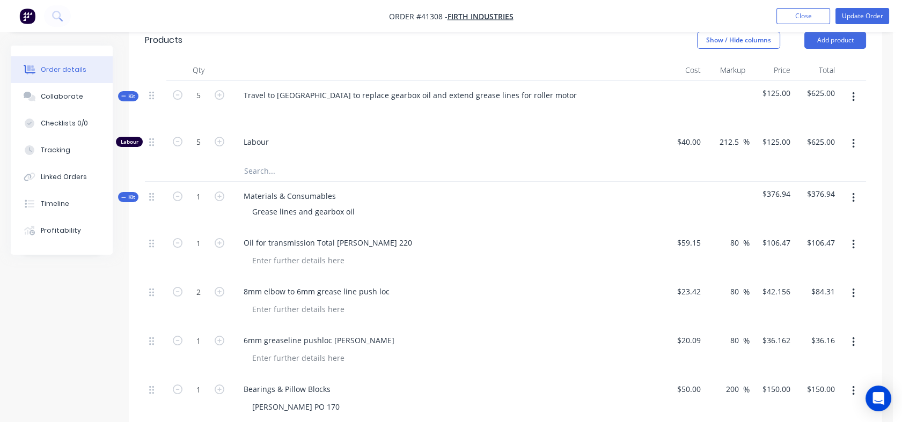
scroll to position [354, 0]
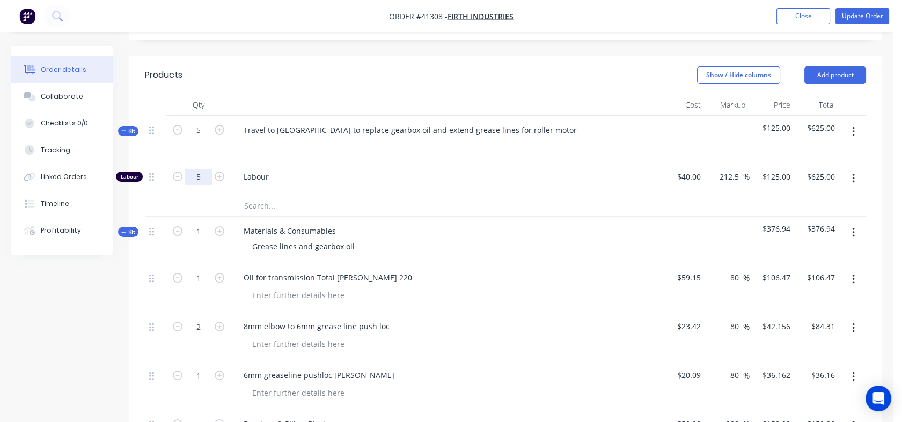
click at [197, 169] on input "5" at bounding box center [199, 177] width 28 height 16
type input "3"
type input "$375.00"
click at [200, 163] on div "3" at bounding box center [198, 179] width 64 height 33
click at [198, 122] on input "5" at bounding box center [199, 130] width 28 height 16
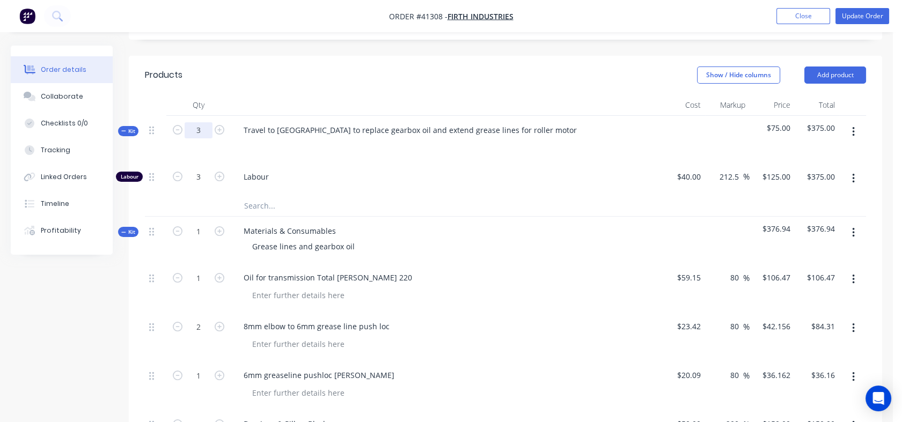
type input "3"
type input "1.8"
type input "$225.00"
click at [215, 195] on div at bounding box center [198, 205] width 64 height 21
click at [198, 169] on input "1.8" at bounding box center [199, 177] width 28 height 16
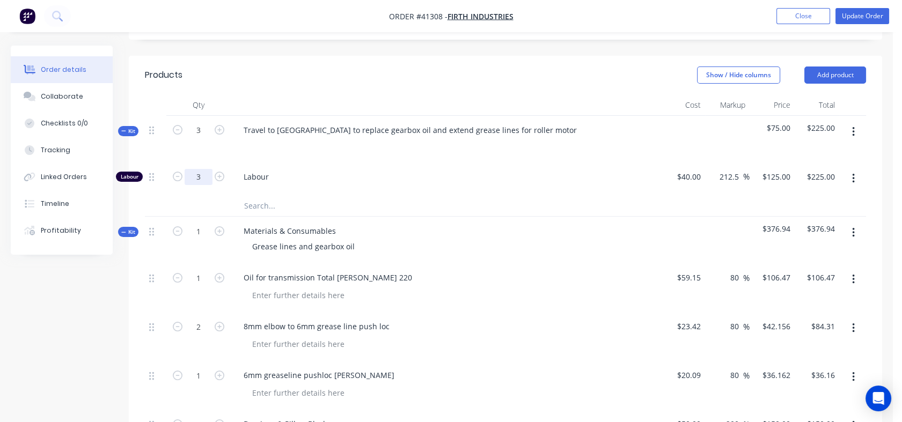
type input "3"
type input "$375.00"
click at [443, 195] on input "text" at bounding box center [351, 205] width 215 height 21
click at [779, 169] on input "125" at bounding box center [786, 177] width 18 height 16
type input "129"
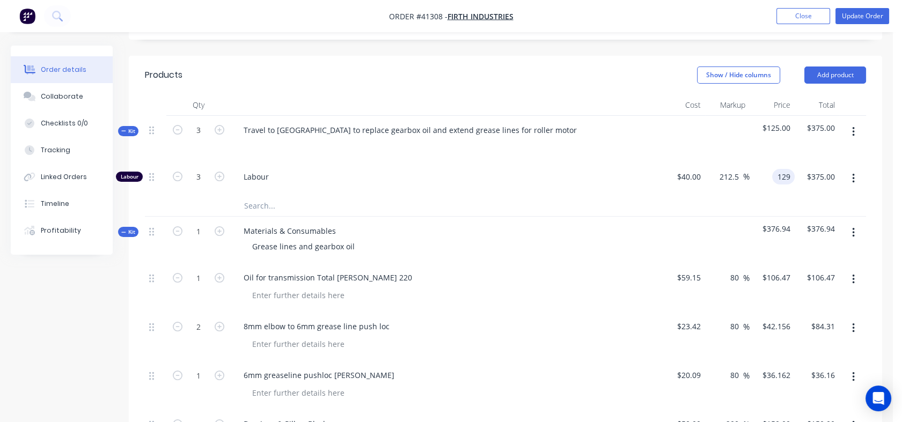
type input "222.5"
type input "$129.00"
type input "$387.00"
click at [779, 195] on div at bounding box center [506, 206] width 722 height 22
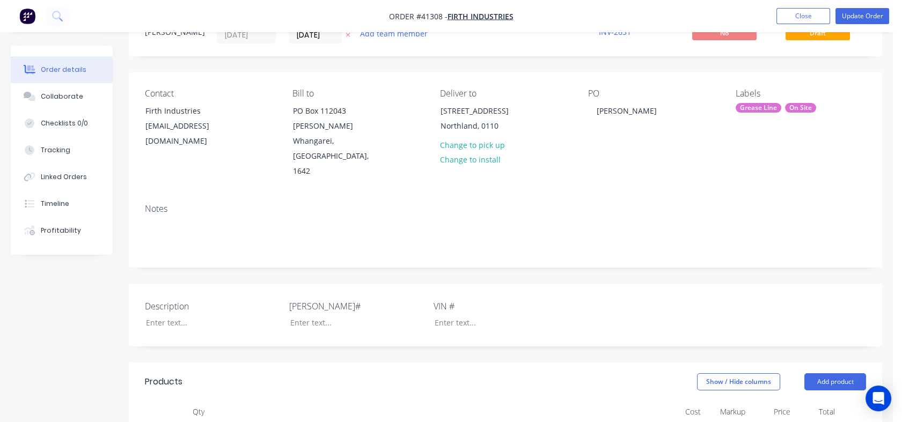
scroll to position [44, 0]
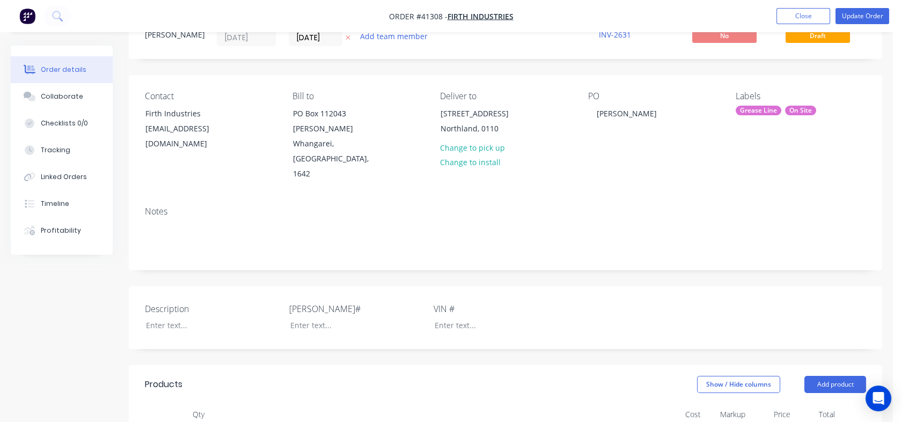
click at [859, 17] on button "Update Order" at bounding box center [863, 16] width 54 height 16
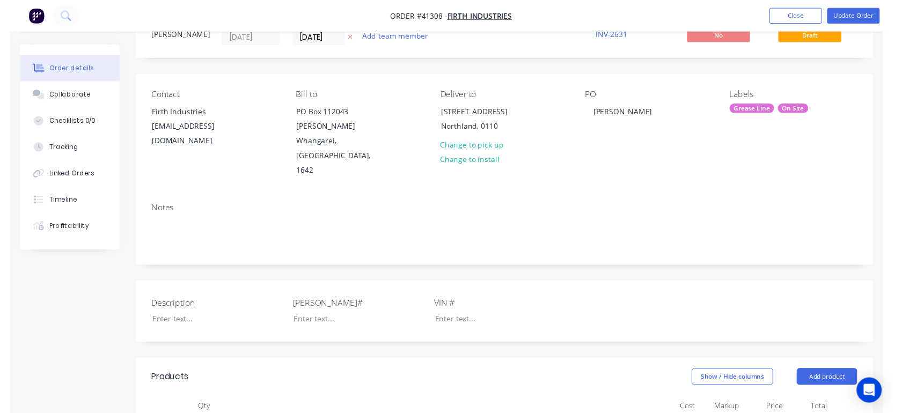
scroll to position [0, 0]
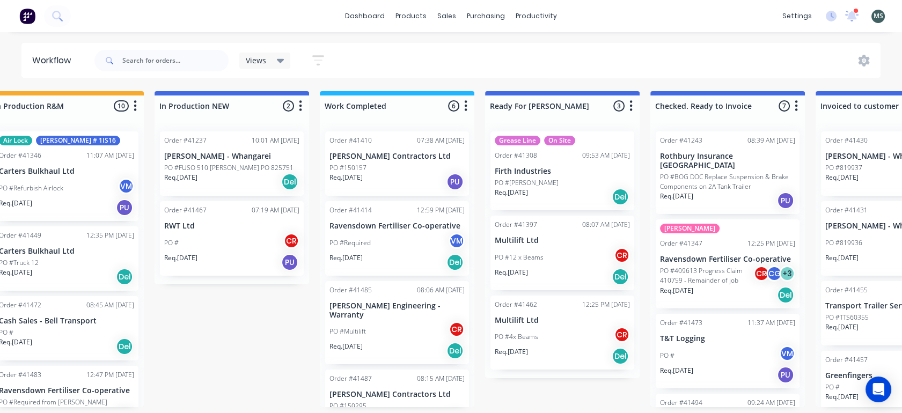
scroll to position [0, 368]
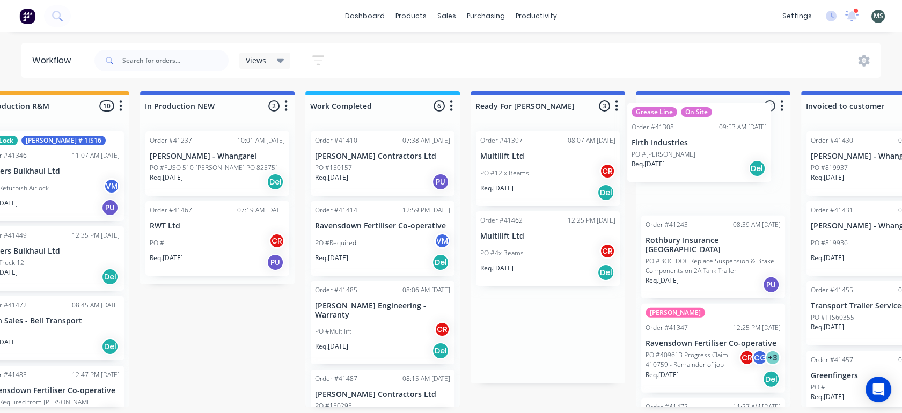
drag, startPoint x: 564, startPoint y: 176, endPoint x: 708, endPoint y: 151, distance: 146.1
click at [708, 151] on div "Submitted 8 Status colour #273444 hex #273444 Save Cancel Summaries Total order…" at bounding box center [508, 249] width 1790 height 316
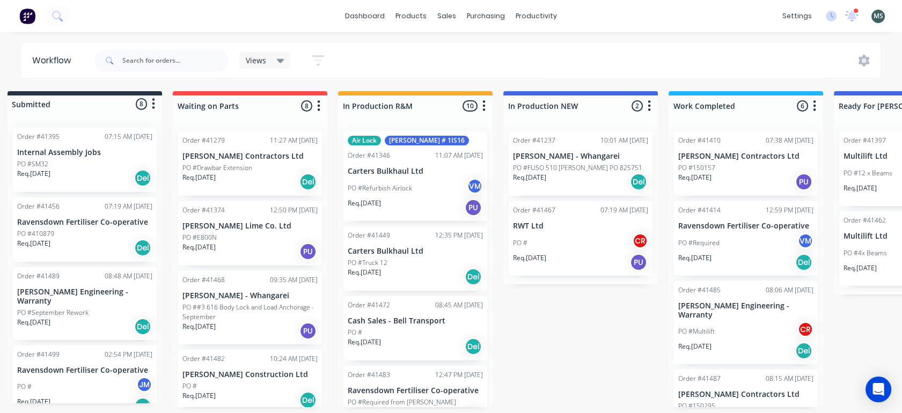
scroll to position [0, 0]
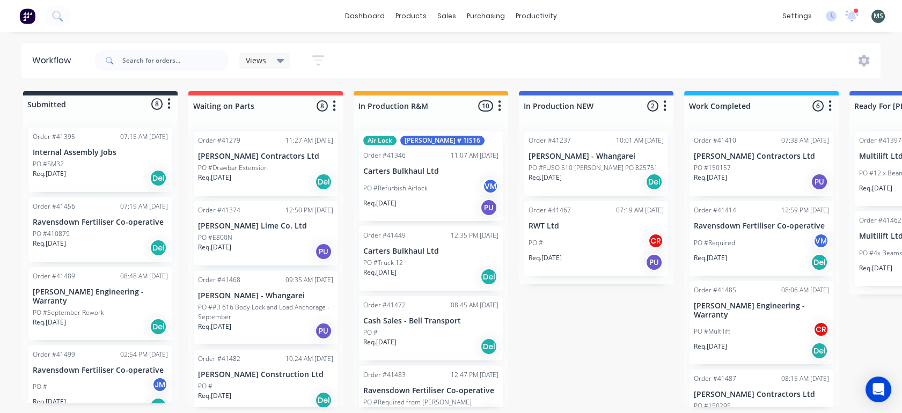
click at [87, 230] on div "PO #410879" at bounding box center [100, 234] width 135 height 10
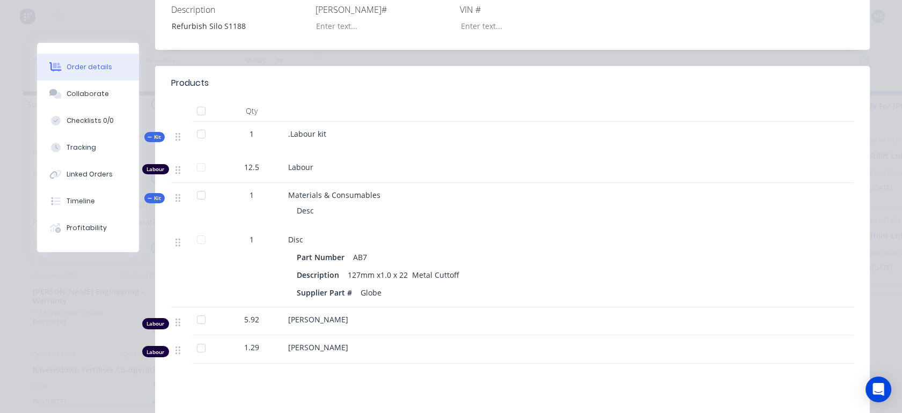
scroll to position [294, 0]
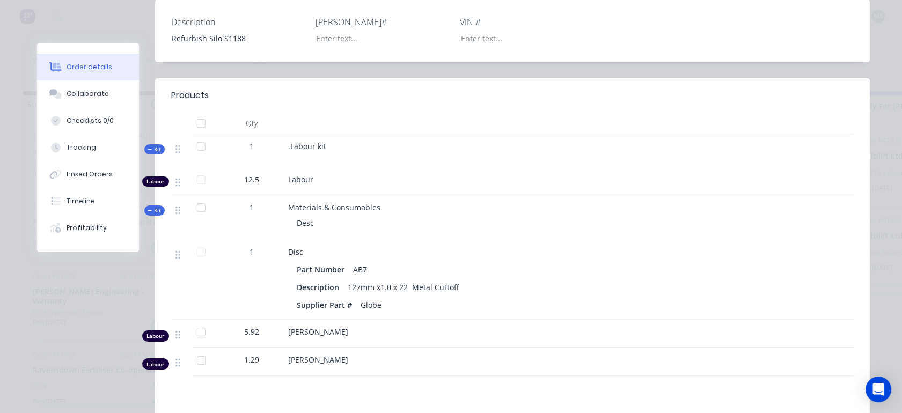
click at [91, 151] on button "Tracking" at bounding box center [88, 147] width 102 height 27
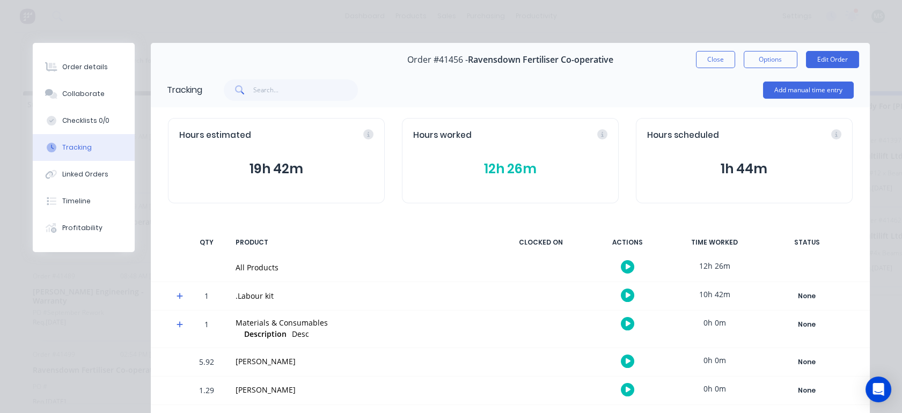
click at [79, 91] on div "Collaborate" at bounding box center [83, 94] width 42 height 10
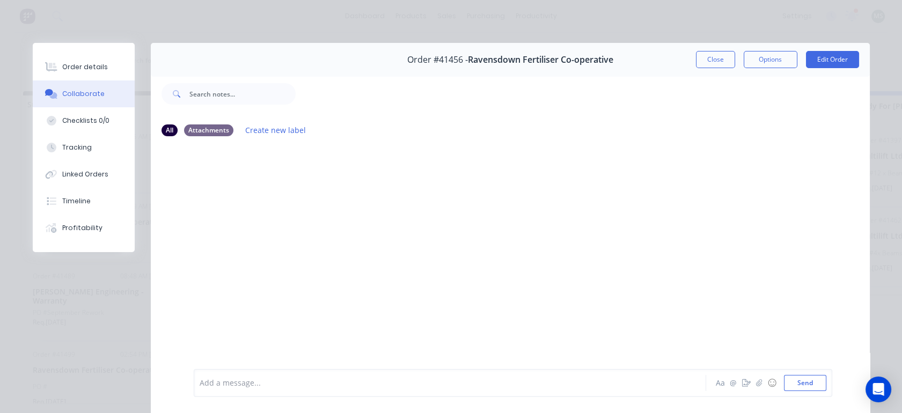
click at [709, 61] on button "Close" at bounding box center [715, 59] width 39 height 17
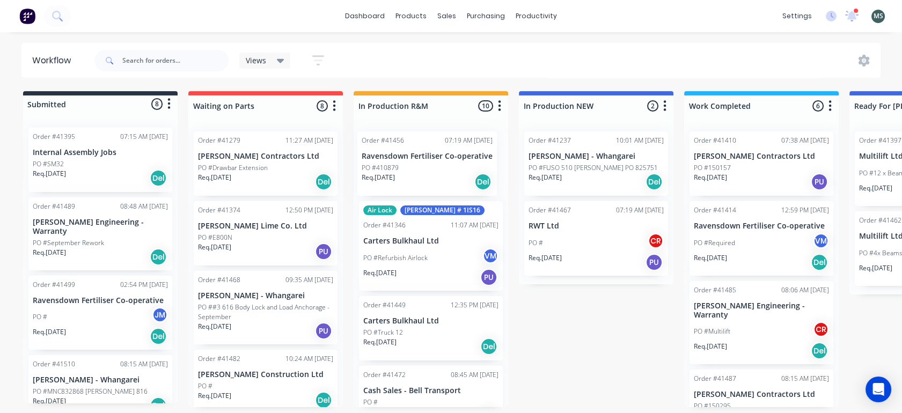
drag, startPoint x: 74, startPoint y: 242, endPoint x: 406, endPoint y: 176, distance: 338.8
click at [406, 176] on div "Submitted 8 Status colour #273444 hex #273444 Save Cancel Summaries Total order…" at bounding box center [887, 249] width 1790 height 316
drag, startPoint x: 178, startPoint y: 206, endPoint x: 180, endPoint y: 211, distance: 6.0
click at [180, 211] on div "Submitted 7 Status colour #273444 hex #273444 Save Cancel Summaries Total order…" at bounding box center [887, 249] width 1790 height 316
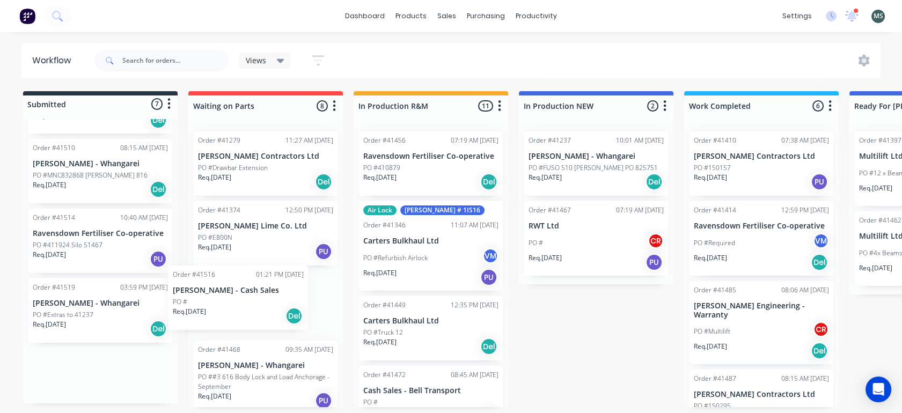
drag, startPoint x: 74, startPoint y: 315, endPoint x: 217, endPoint y: 310, distance: 143.4
click at [217, 310] on div "Submitted 7 Status colour #273444 hex #273444 Save Cancel Summaries Total order…" at bounding box center [887, 249] width 1790 height 316
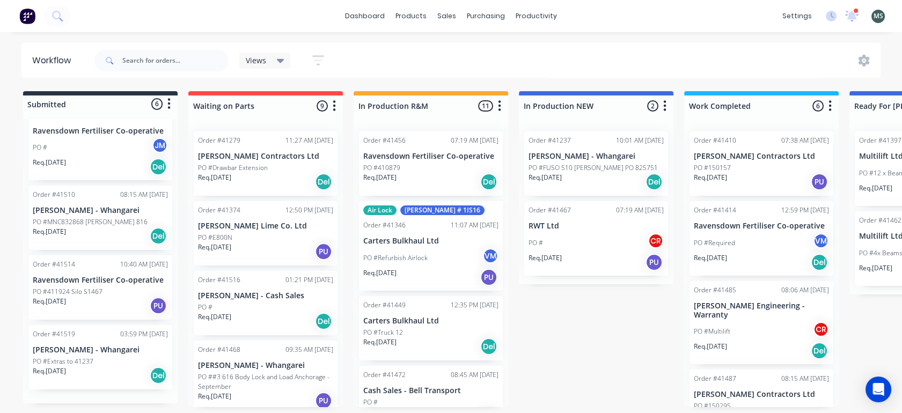
scroll to position [147, 0]
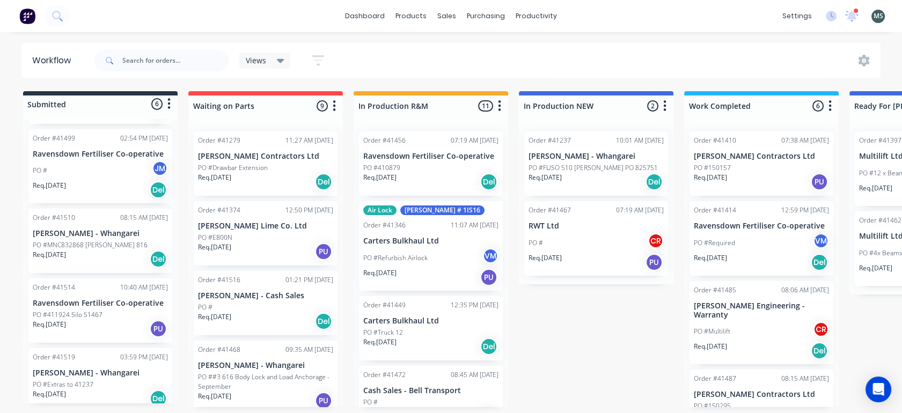
click at [86, 380] on p "PO #Extras to 41237" at bounding box center [63, 385] width 61 height 10
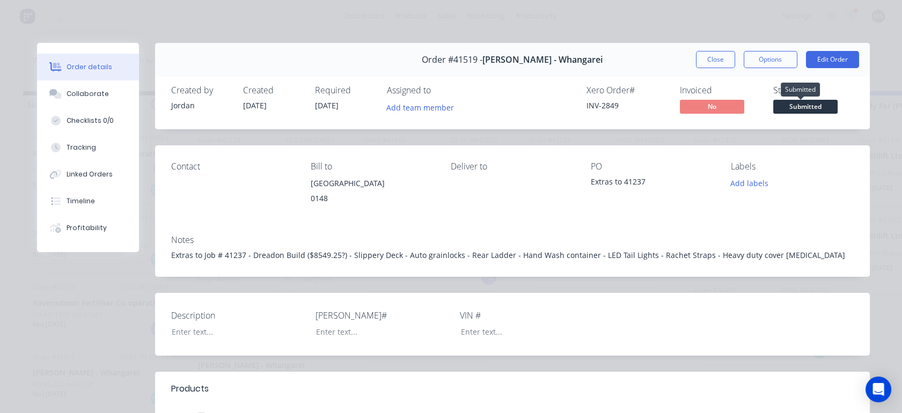
click at [795, 111] on span "Submitted" at bounding box center [806, 106] width 64 height 13
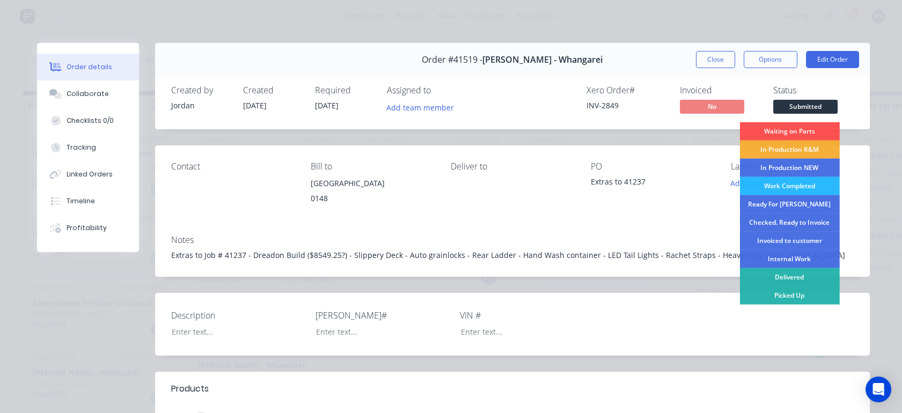
click at [775, 167] on div "In Production NEW" at bounding box center [790, 168] width 100 height 18
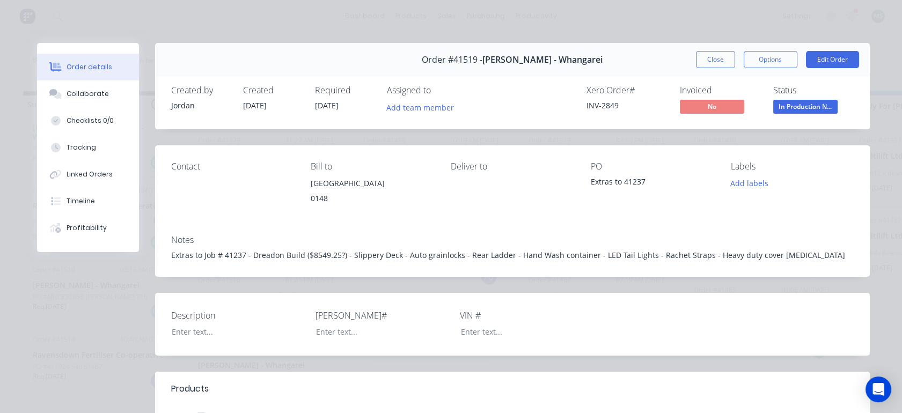
scroll to position [77, 0]
click at [718, 56] on button "Close" at bounding box center [715, 59] width 39 height 17
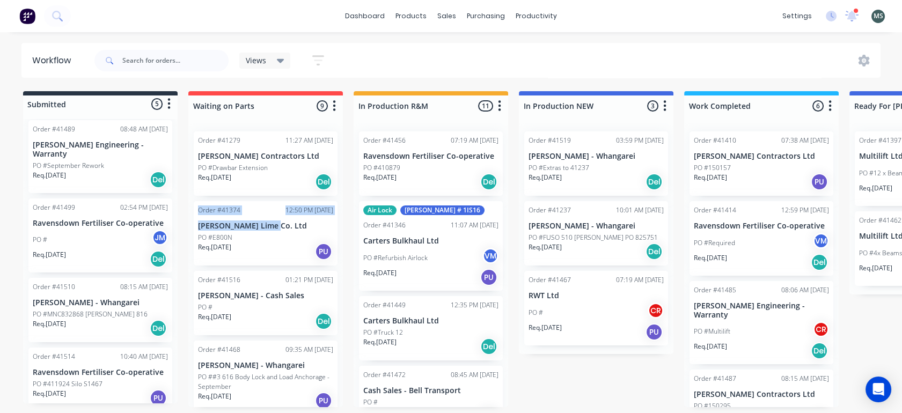
drag, startPoint x: 338, startPoint y: 195, endPoint x: 339, endPoint y: 218, distance: 23.6
click at [339, 218] on div "Order #41279 11:27 AM 25/07/25 Clements Contractors Ltd PO #Drawbar Extension R…" at bounding box center [265, 265] width 155 height 285
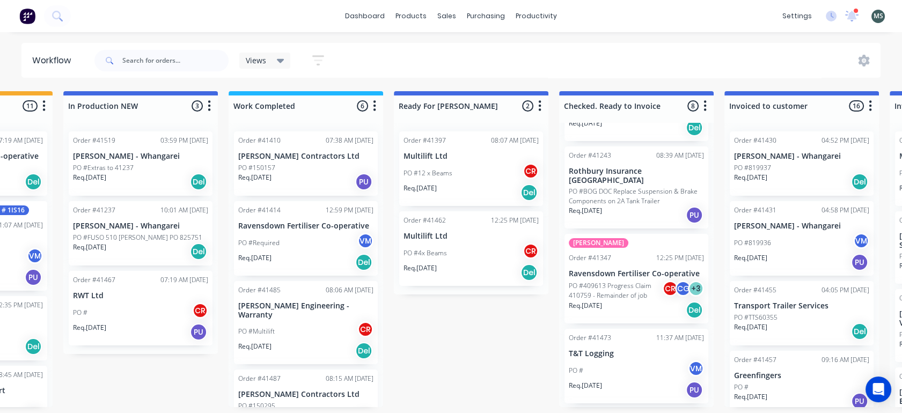
scroll to position [0, 460]
